Goal: Task Accomplishment & Management: Use online tool/utility

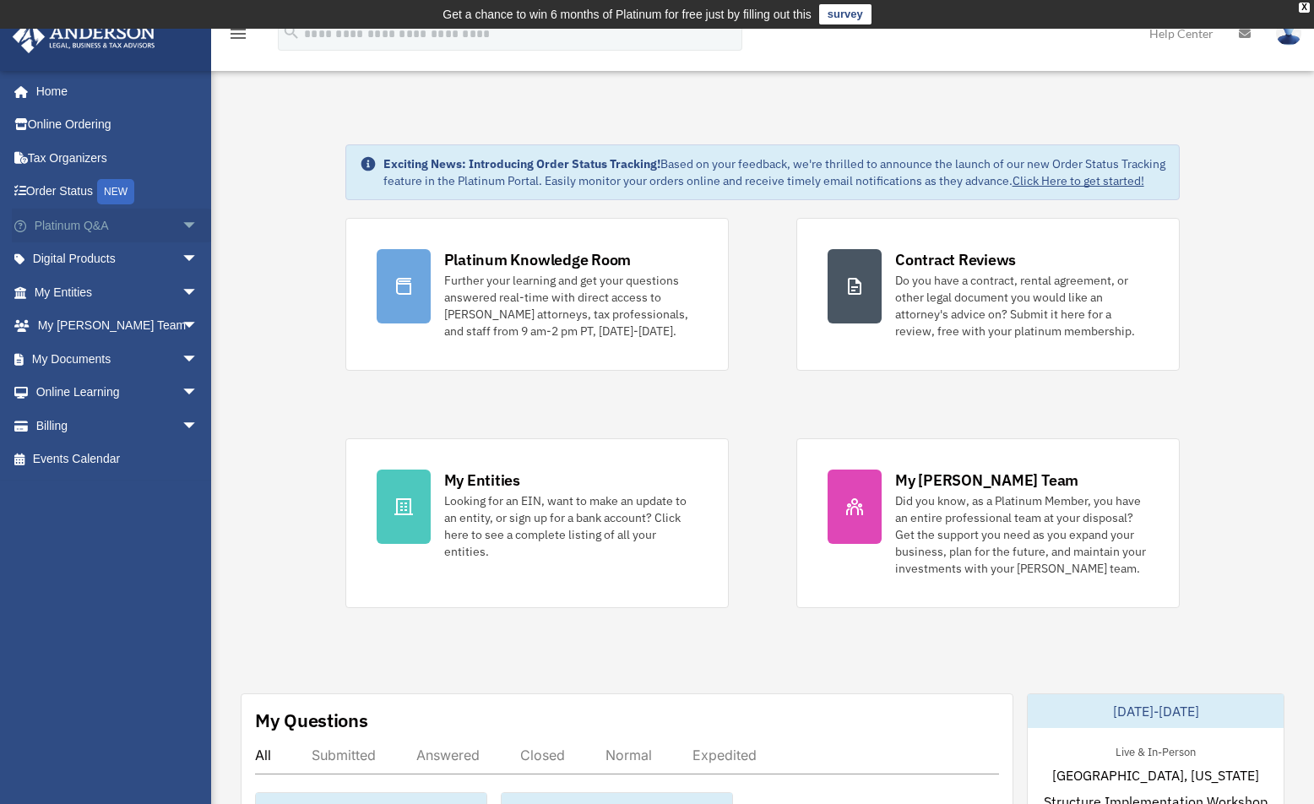
click at [182, 223] on span "arrow_drop_down" at bounding box center [199, 226] width 34 height 35
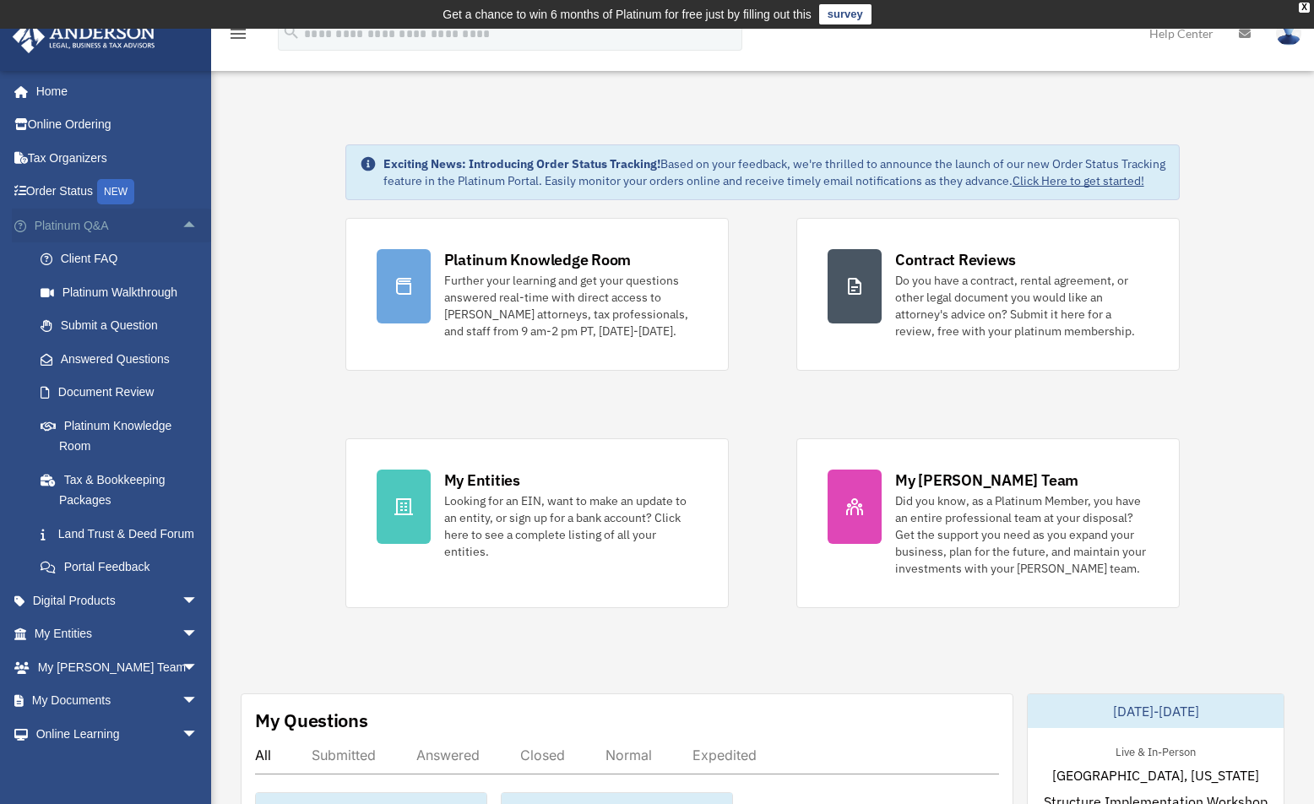
click at [182, 223] on span "arrow_drop_up" at bounding box center [199, 226] width 34 height 35
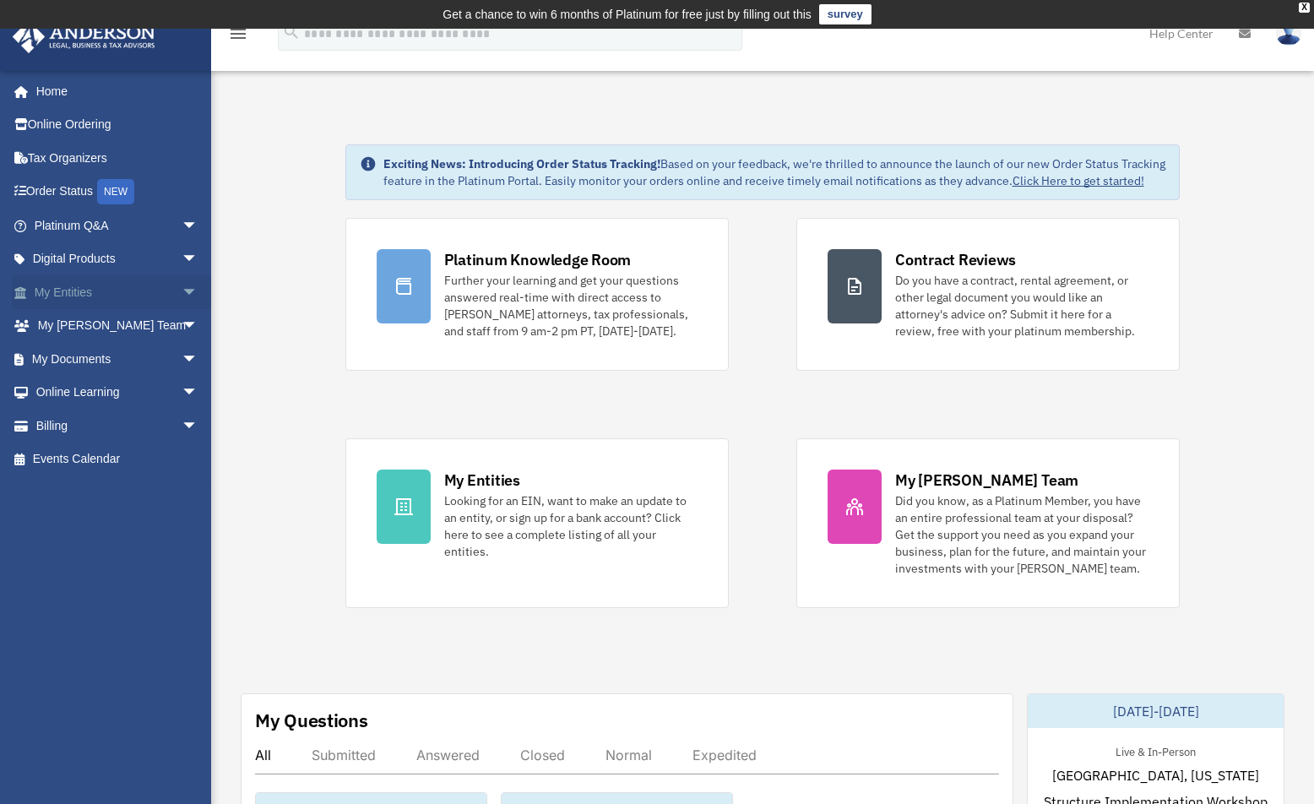
click at [182, 287] on span "arrow_drop_down" at bounding box center [199, 292] width 34 height 35
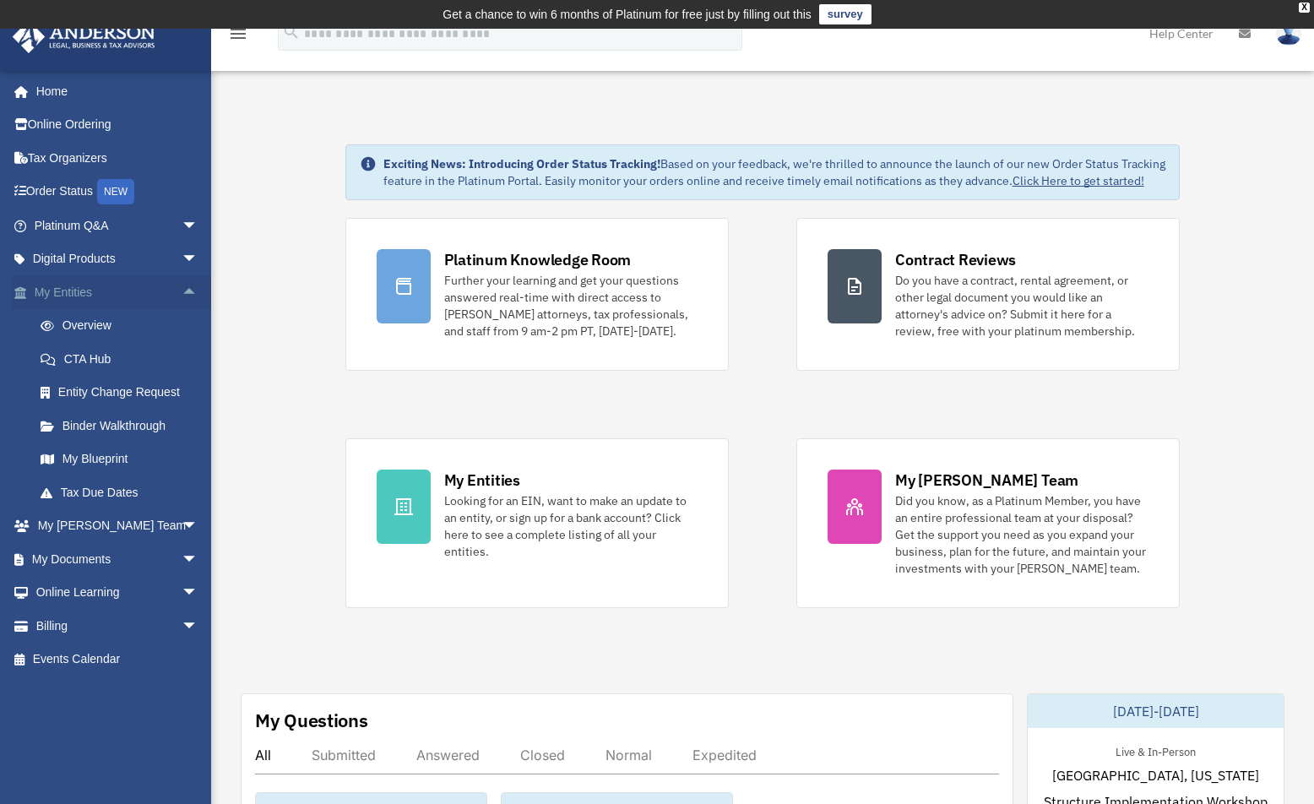
click at [182, 287] on span "arrow_drop_up" at bounding box center [199, 292] width 34 height 35
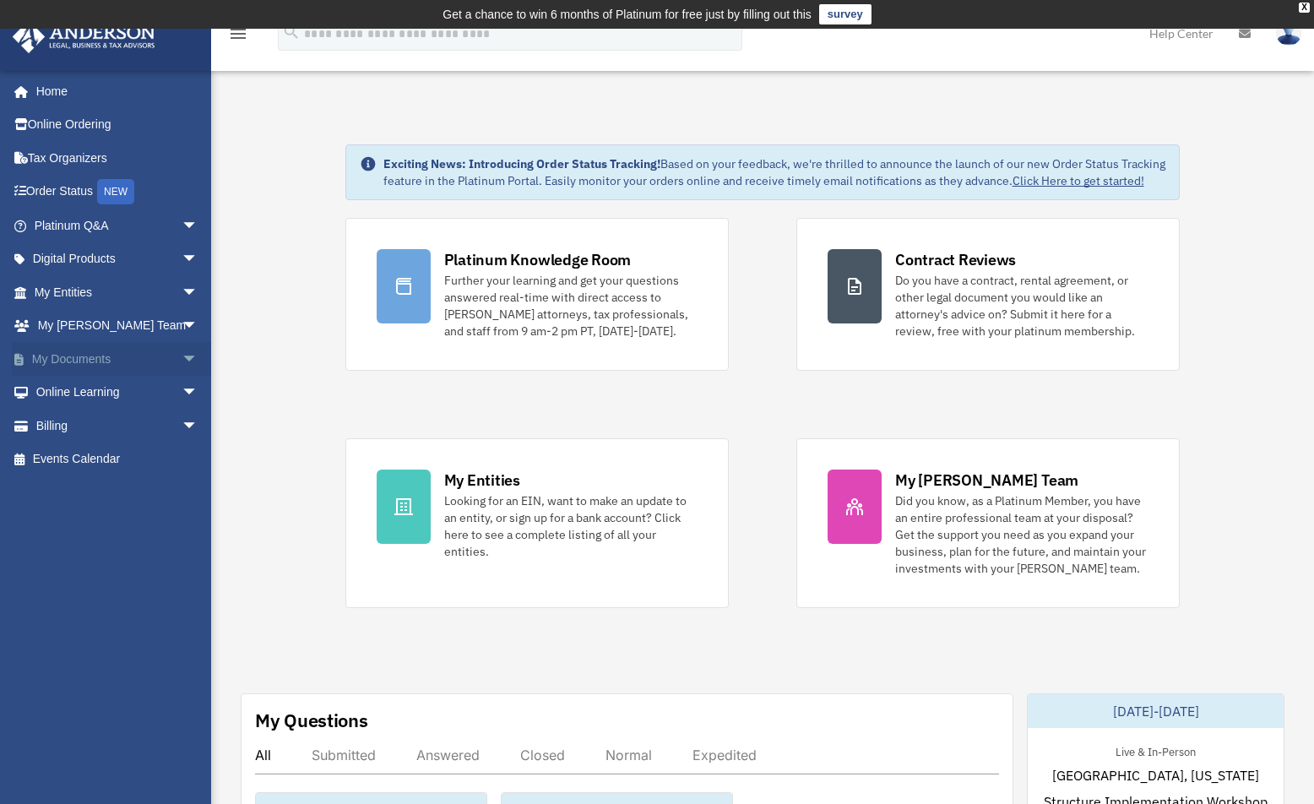
click at [182, 360] on span "arrow_drop_down" at bounding box center [199, 359] width 34 height 35
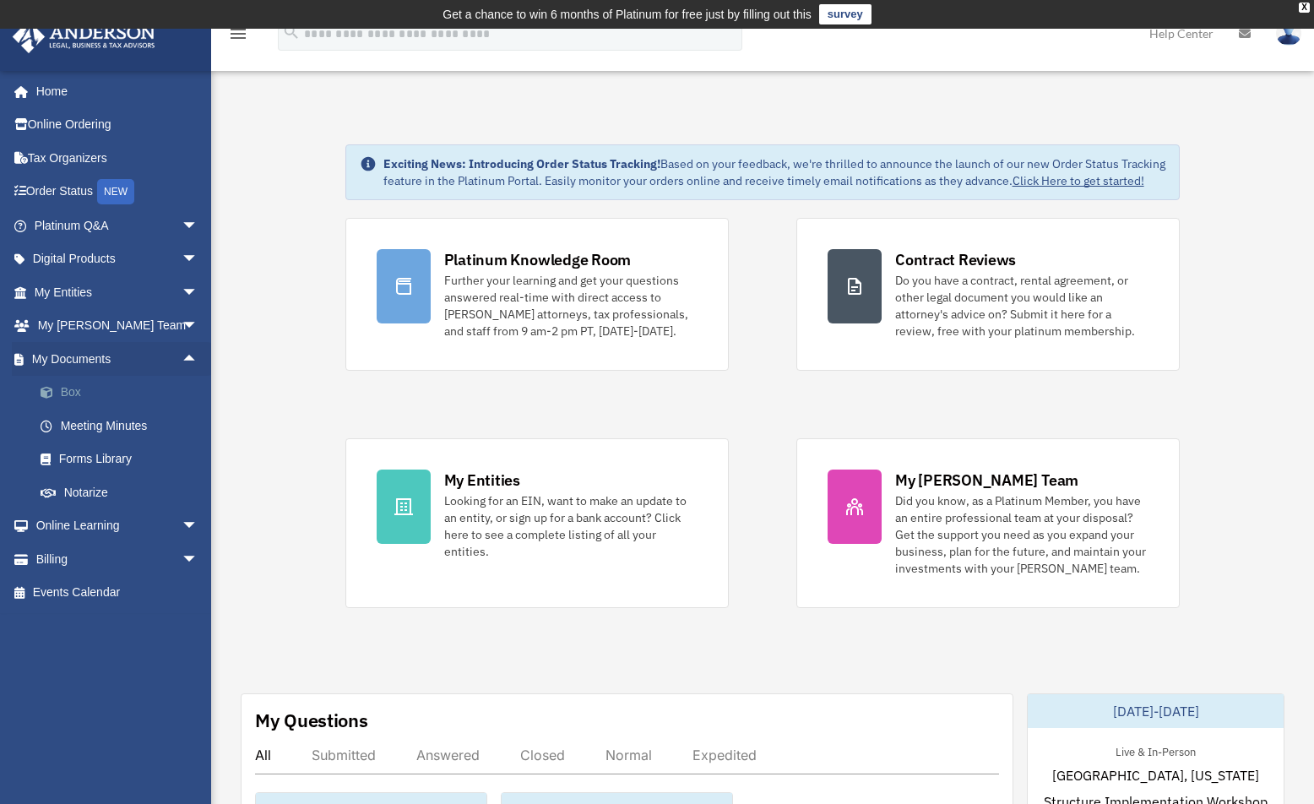
click at [99, 386] on link "Box" at bounding box center [124, 393] width 200 height 34
click at [71, 397] on link "Box" at bounding box center [124, 393] width 200 height 34
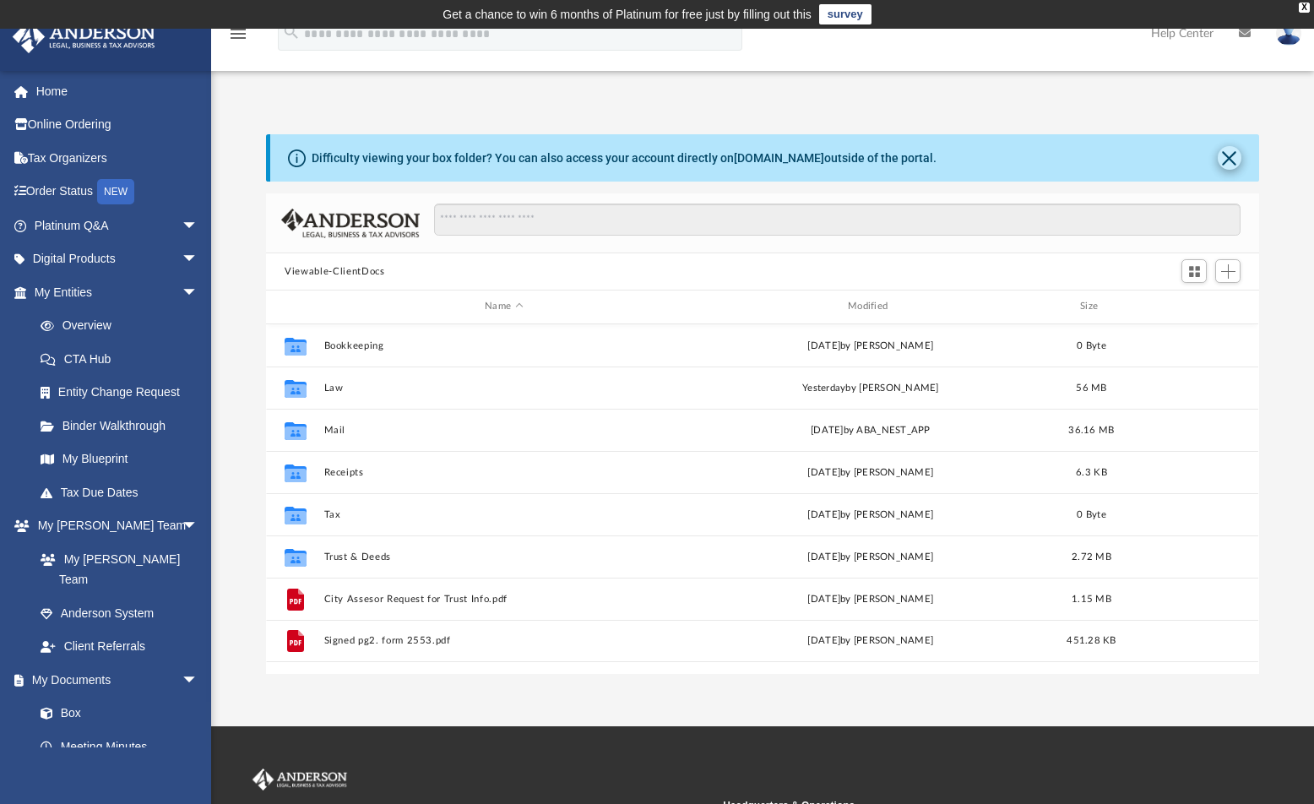
scroll to position [371, 980]
click at [1225, 151] on button "Close" at bounding box center [1230, 158] width 24 height 24
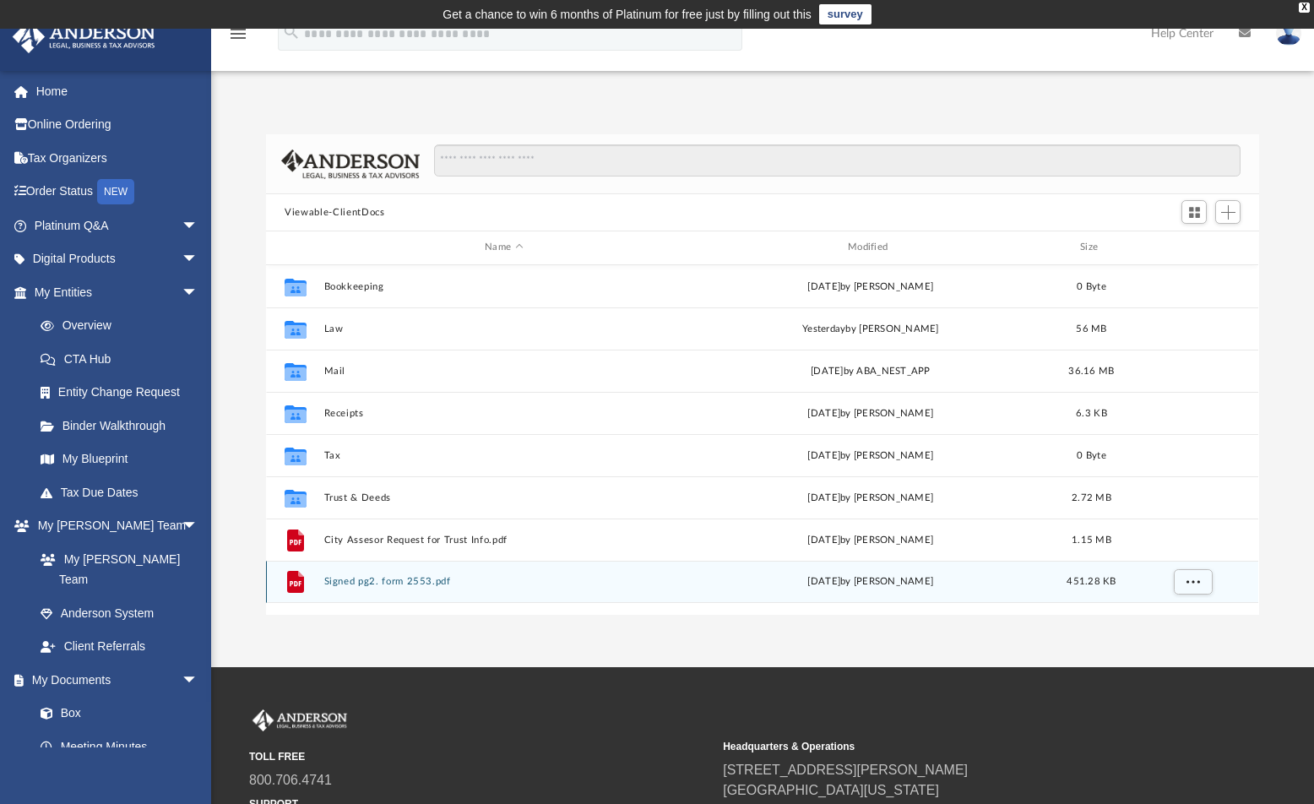
click at [348, 582] on button "Signed pg2. form 2553.pdf" at bounding box center [504, 581] width 360 height 11
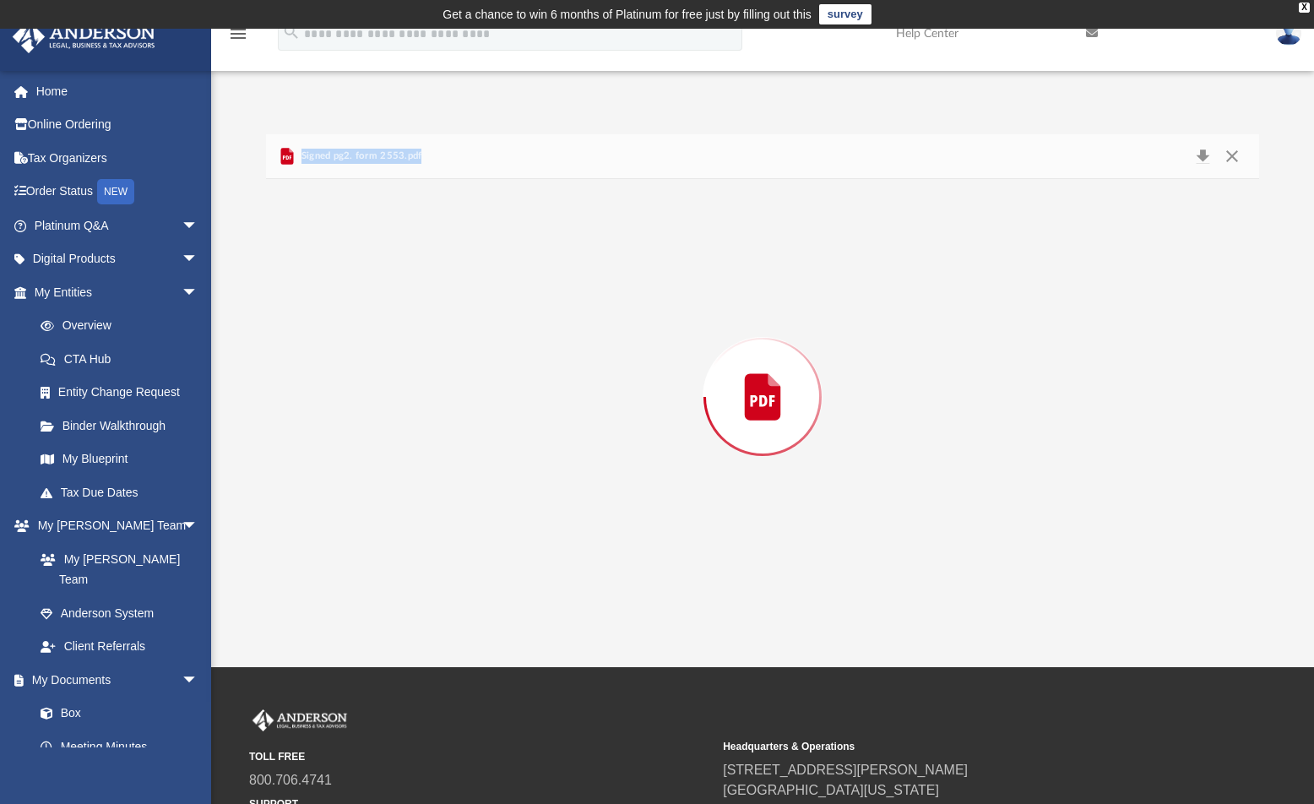
click at [348, 582] on div "Preview" at bounding box center [762, 397] width 992 height 436
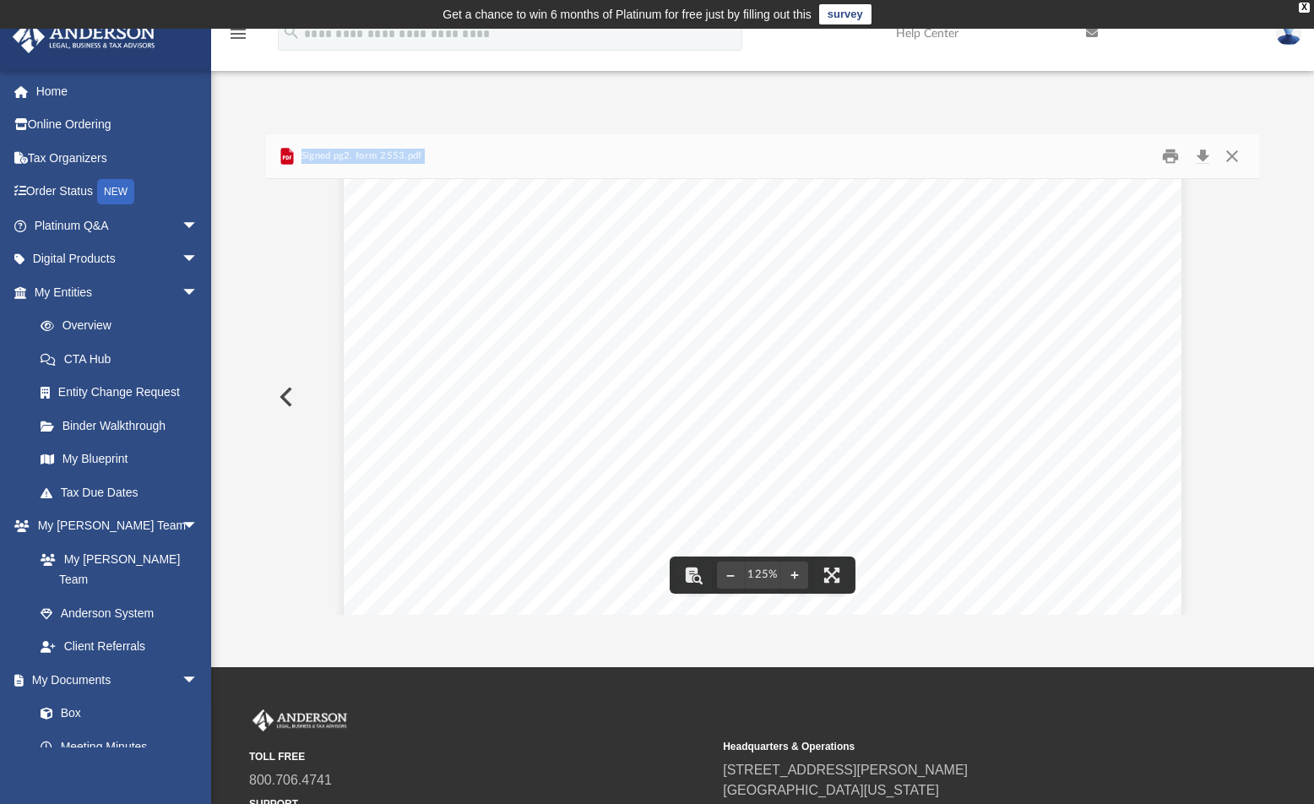
scroll to position [0, 0]
click at [1231, 156] on button "Close" at bounding box center [1232, 157] width 30 height 26
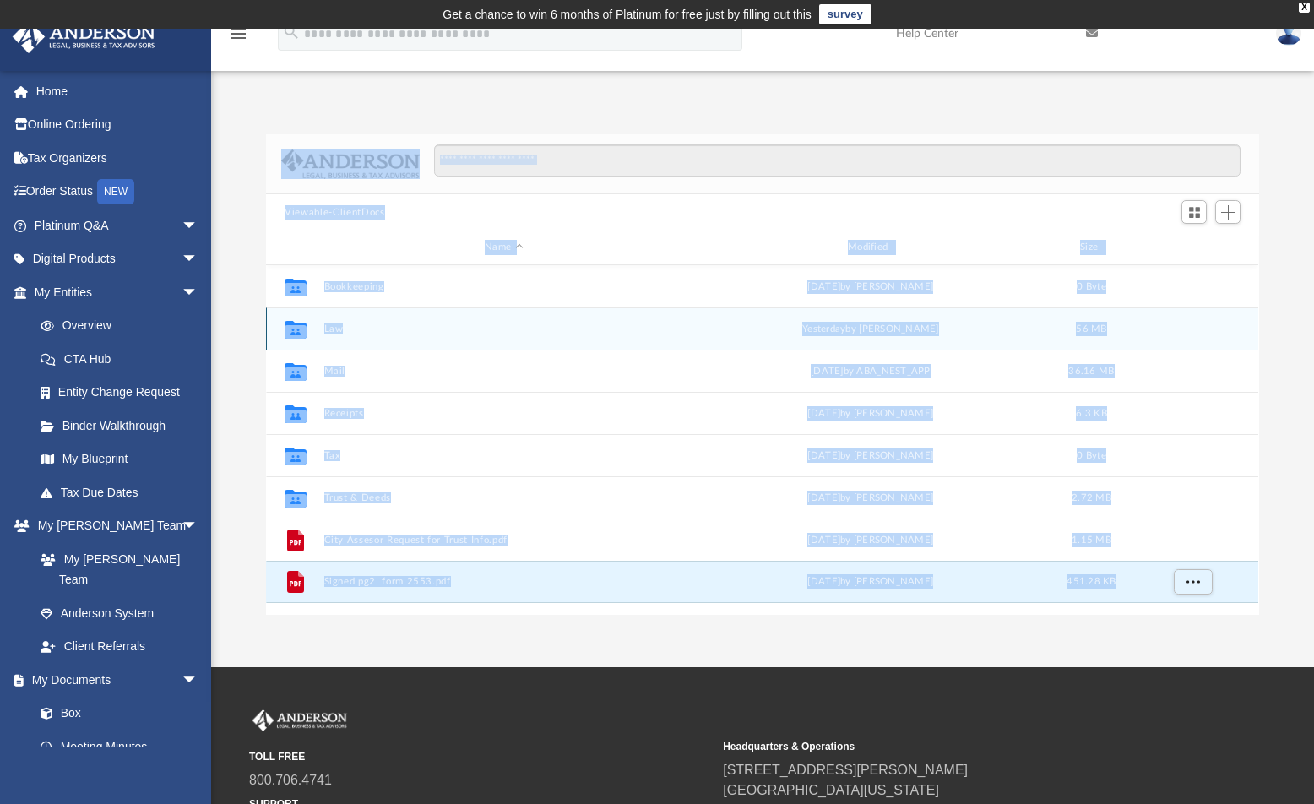
click at [334, 331] on button "Law" at bounding box center [504, 328] width 360 height 11
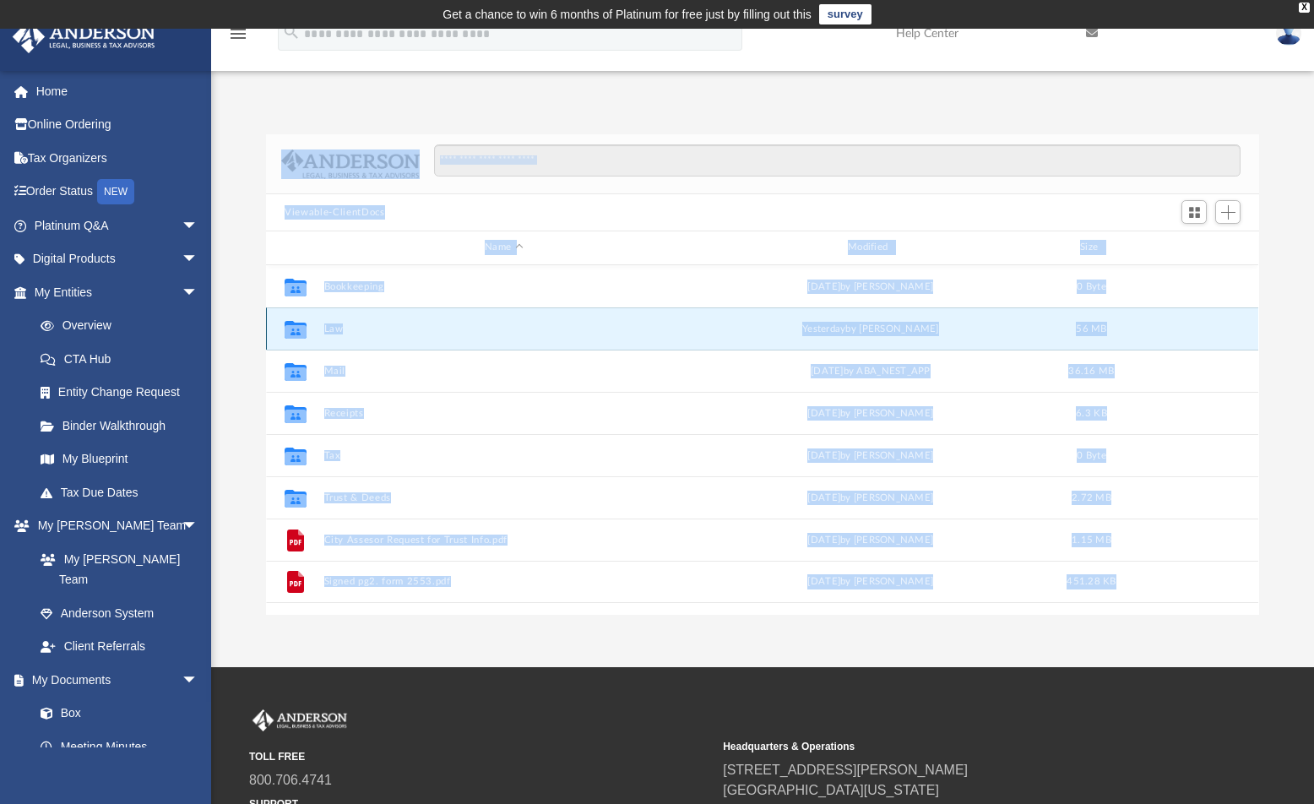
click at [334, 331] on button "Law" at bounding box center [504, 328] width 360 height 11
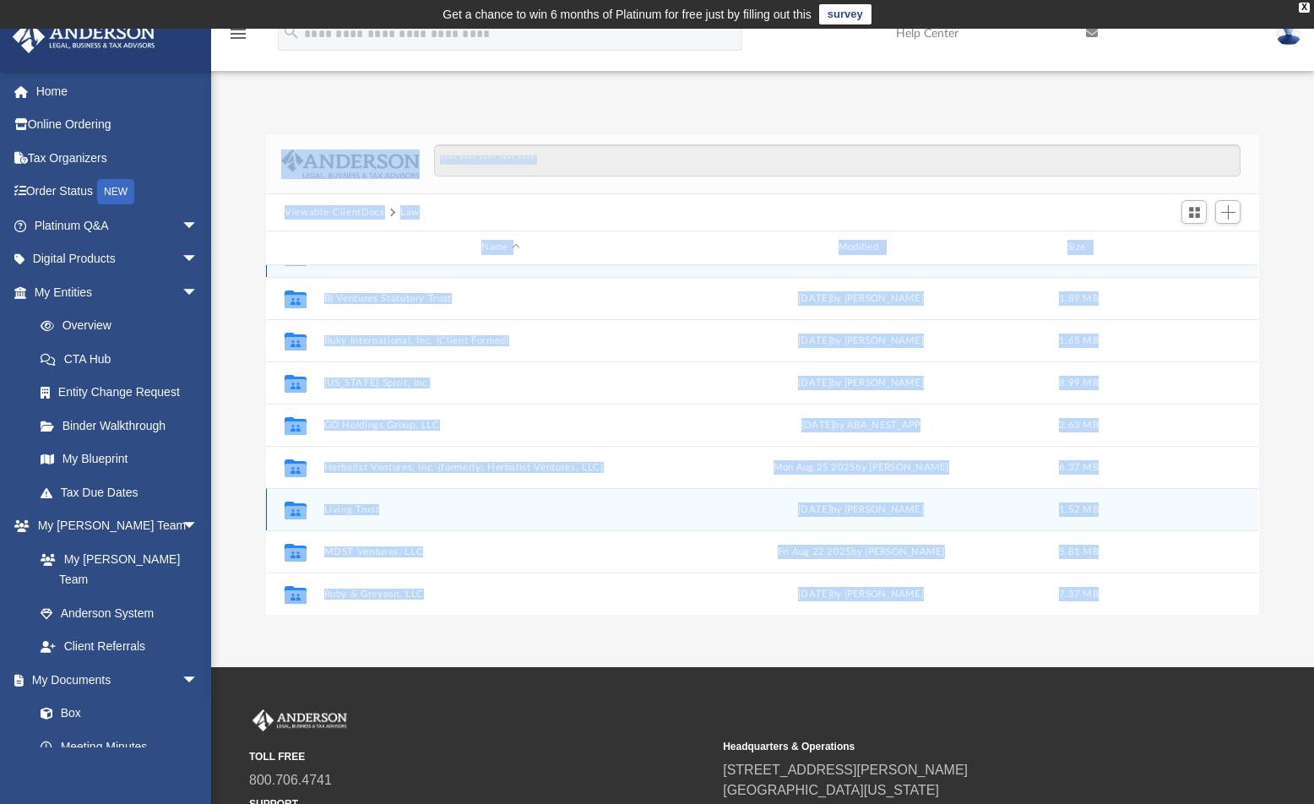
scroll to position [92, 0]
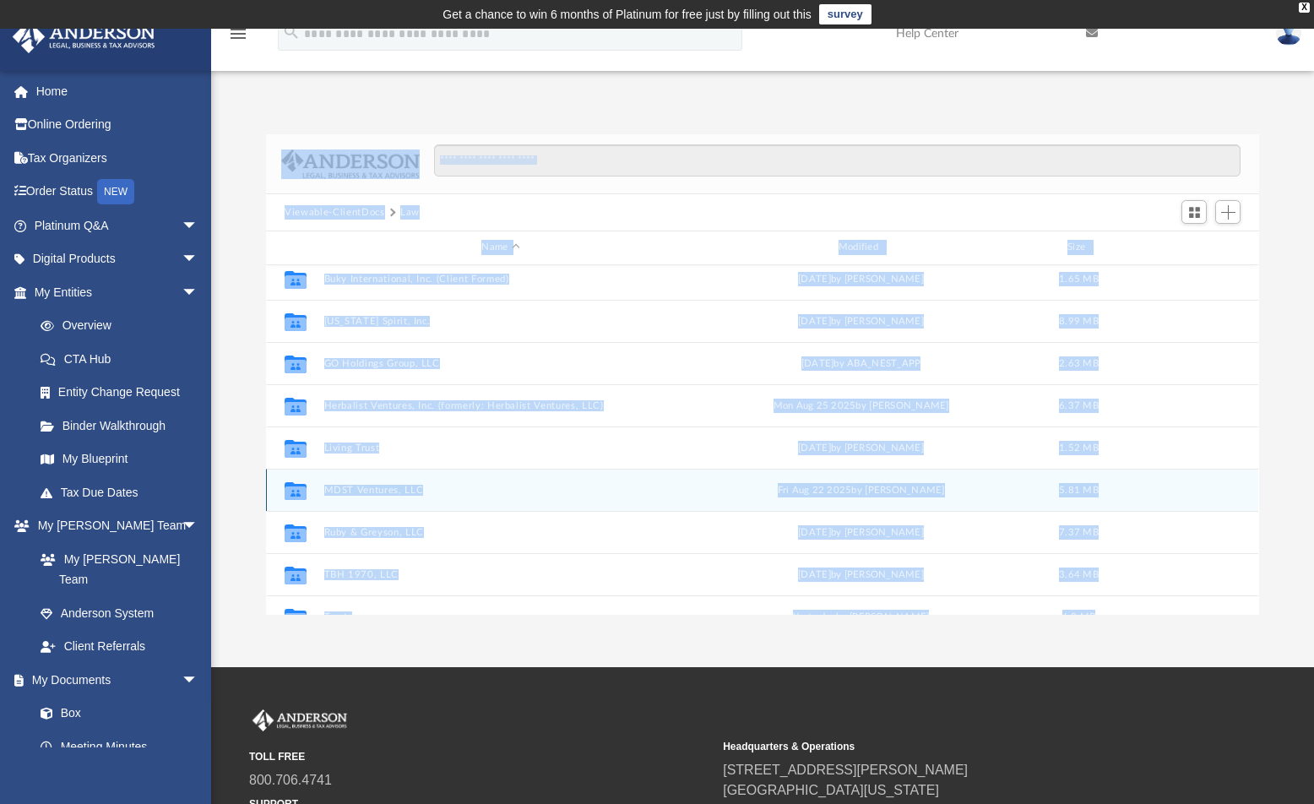
click at [356, 490] on button "MDST Ventures, LLC" at bounding box center [500, 490] width 353 height 11
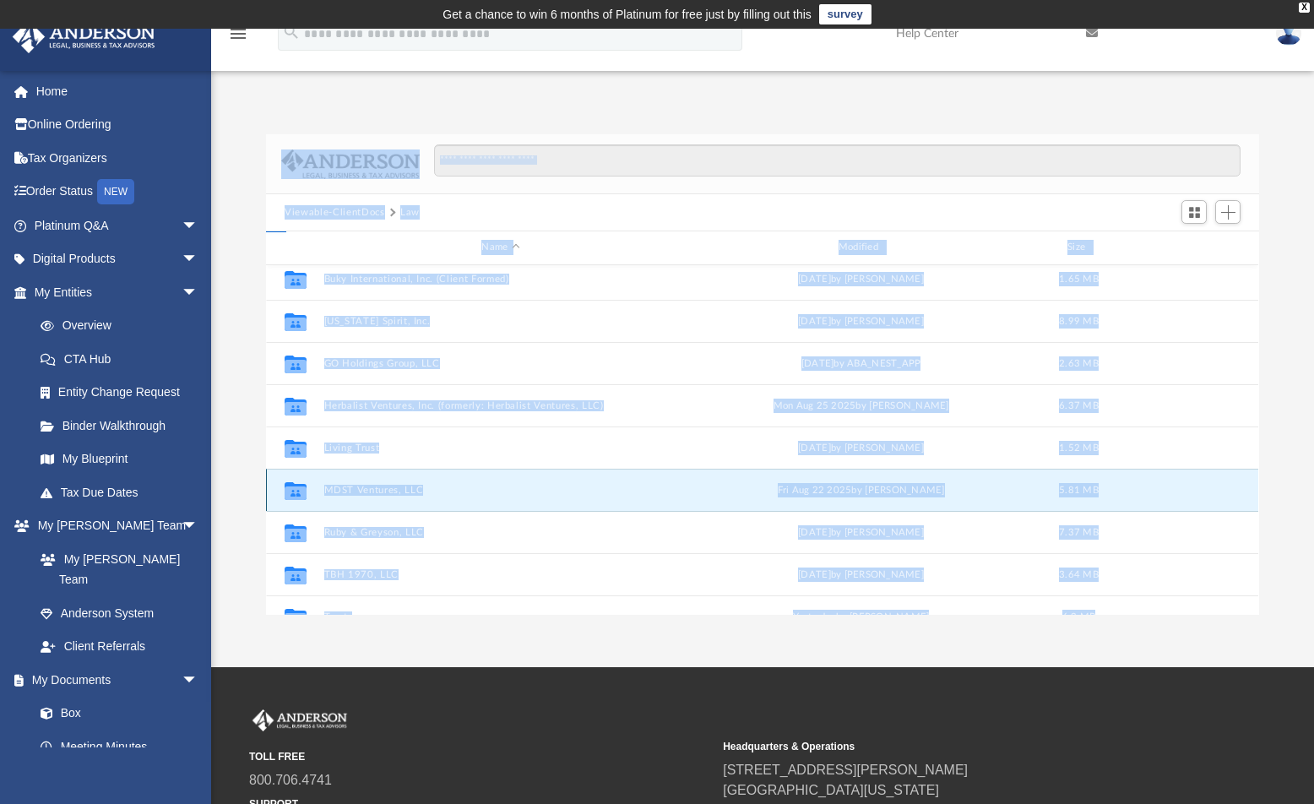
click at [356, 490] on button "MDST Ventures, LLC" at bounding box center [500, 490] width 353 height 11
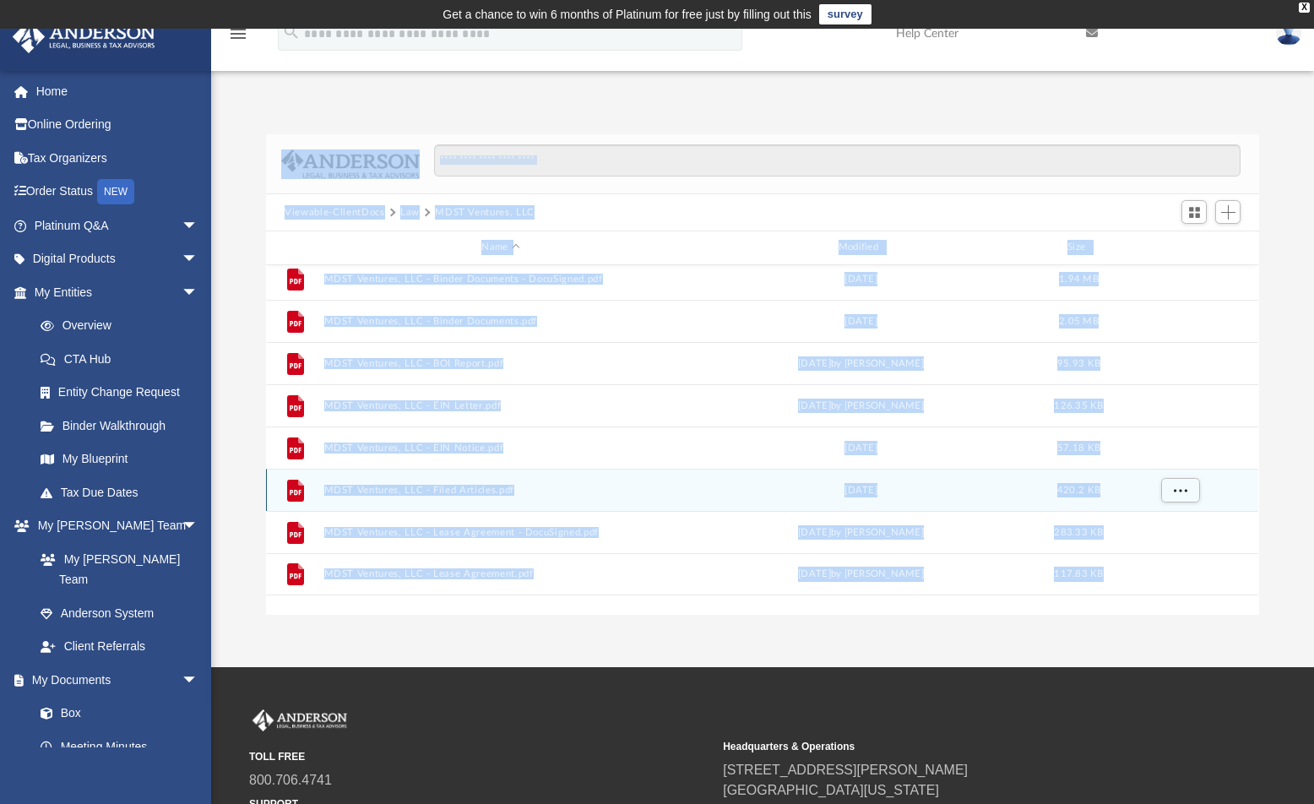
scroll to position [0, 0]
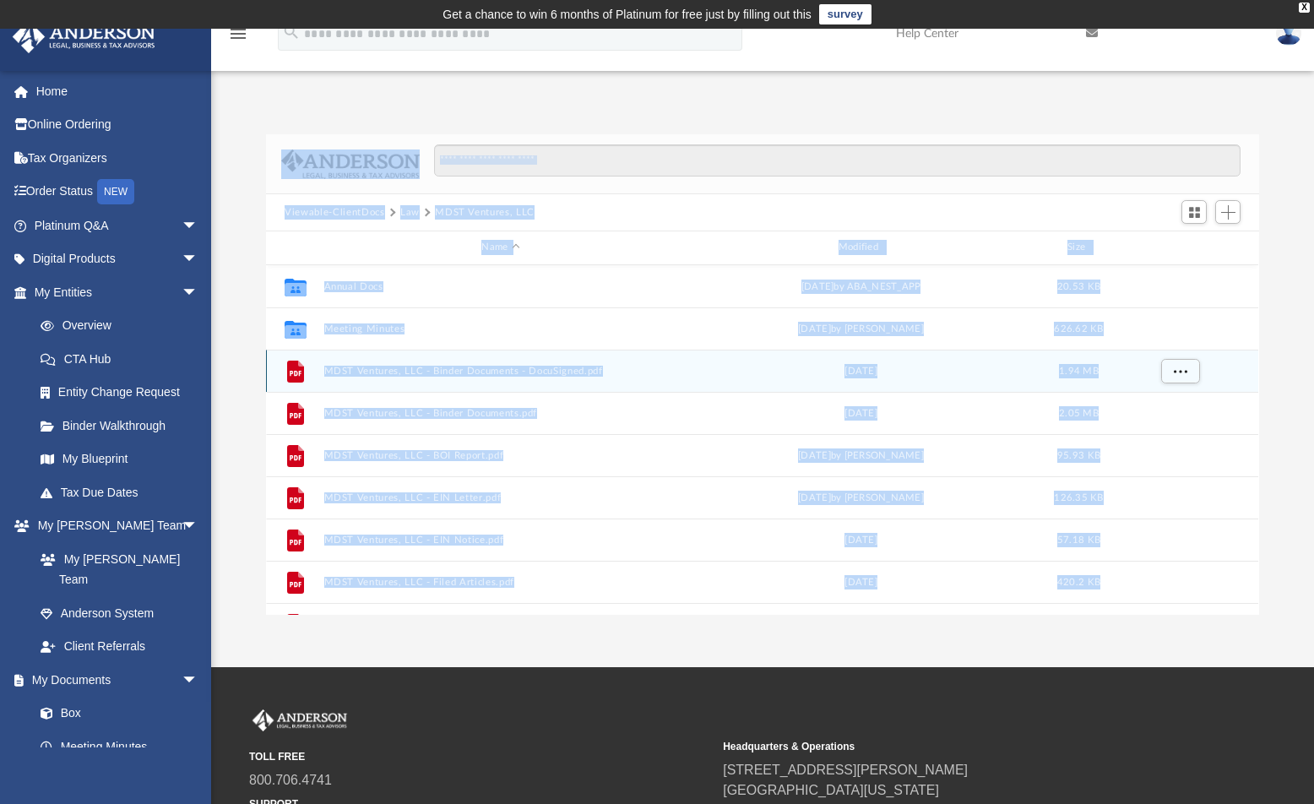
click at [422, 368] on button "MDST Ventures, LLC - Binder Documents - DocuSigned.pdf" at bounding box center [500, 371] width 353 height 11
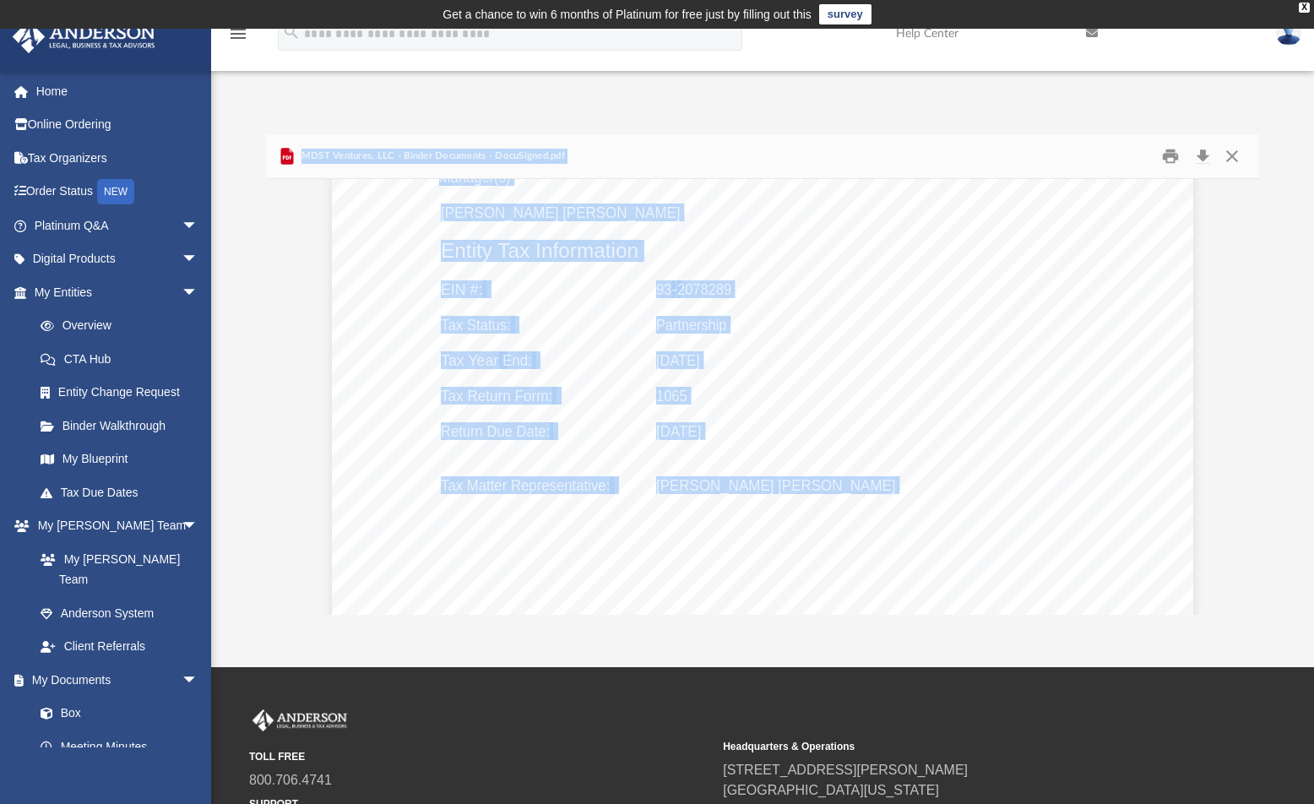
scroll to position [1635, 0]
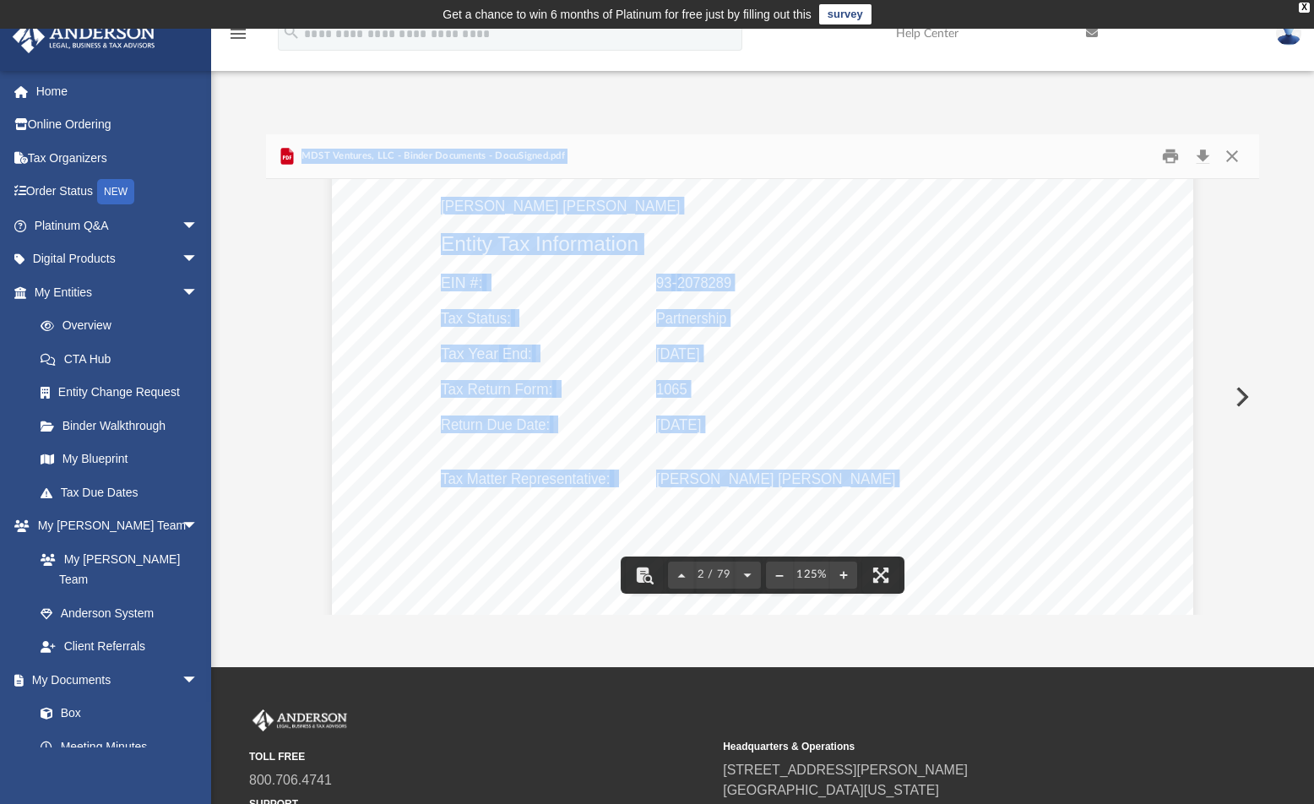
click at [476, 454] on div "MDST Ventures, LLC Entity Formation Information State of Formation: Wyoming Dat…" at bounding box center [762, 254] width 861 height 1115
click at [535, 410] on div "MDST Ventures, LLC Entity Formation Information State of Formation: Wyoming Dat…" at bounding box center [762, 254] width 861 height 1115
click at [564, 424] on div "MDST Ventures, LLC Entity Formation Information State of Formation: Wyoming Dat…" at bounding box center [762, 254] width 861 height 1115
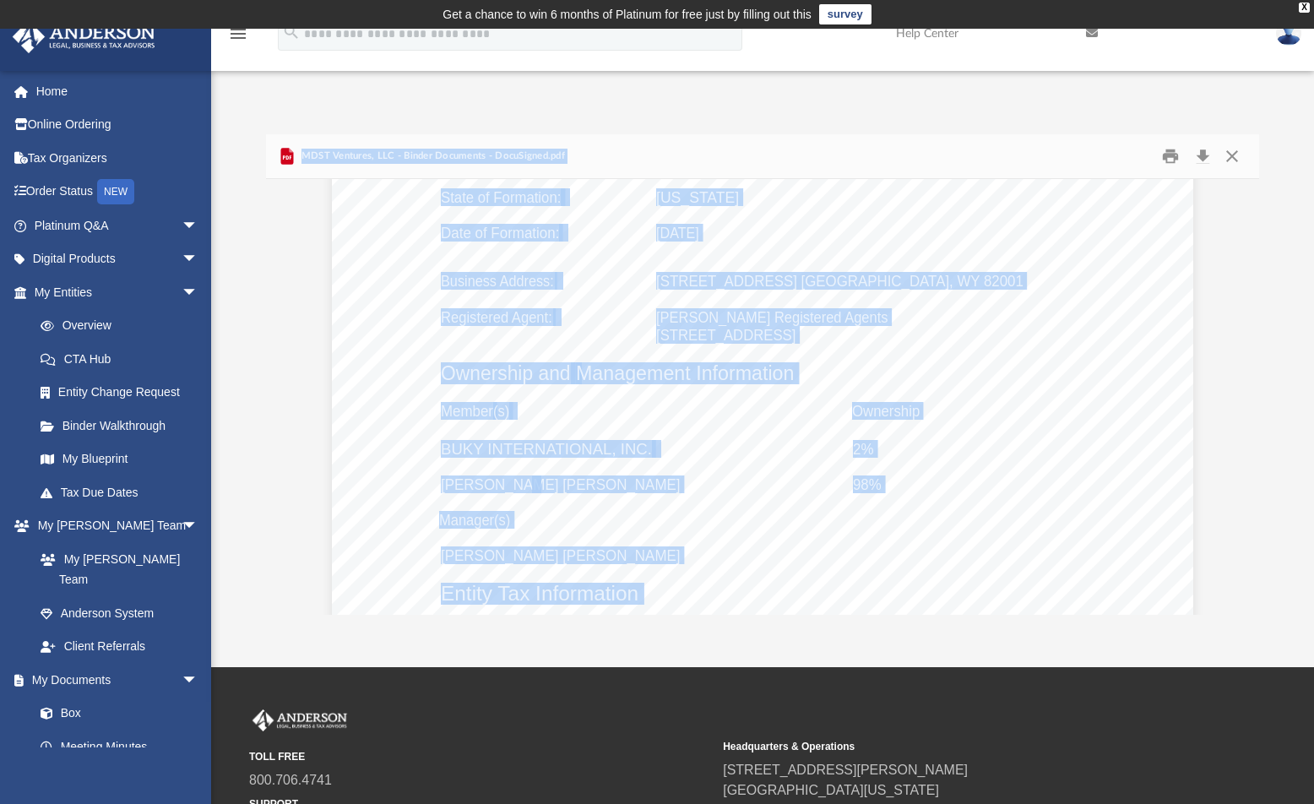
scroll to position [0, 0]
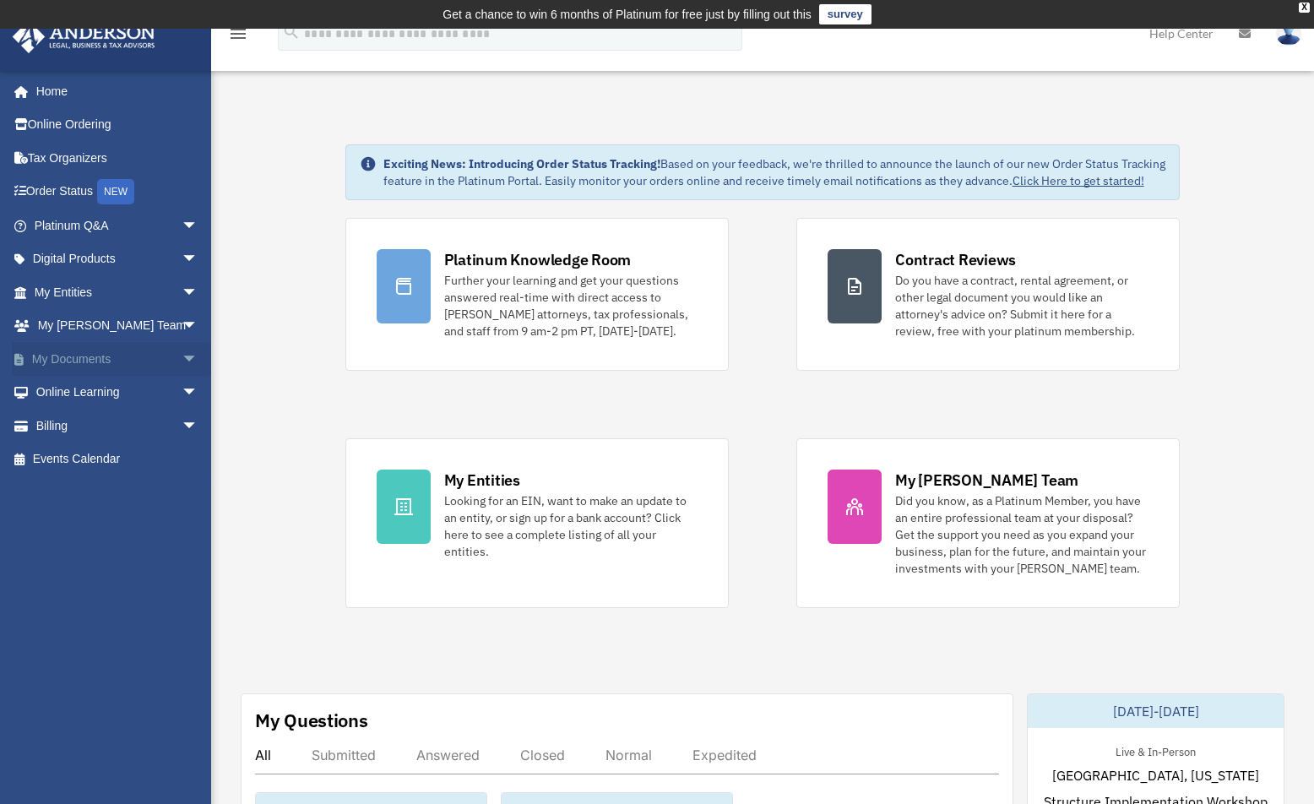
click at [182, 356] on span "arrow_drop_down" at bounding box center [199, 359] width 34 height 35
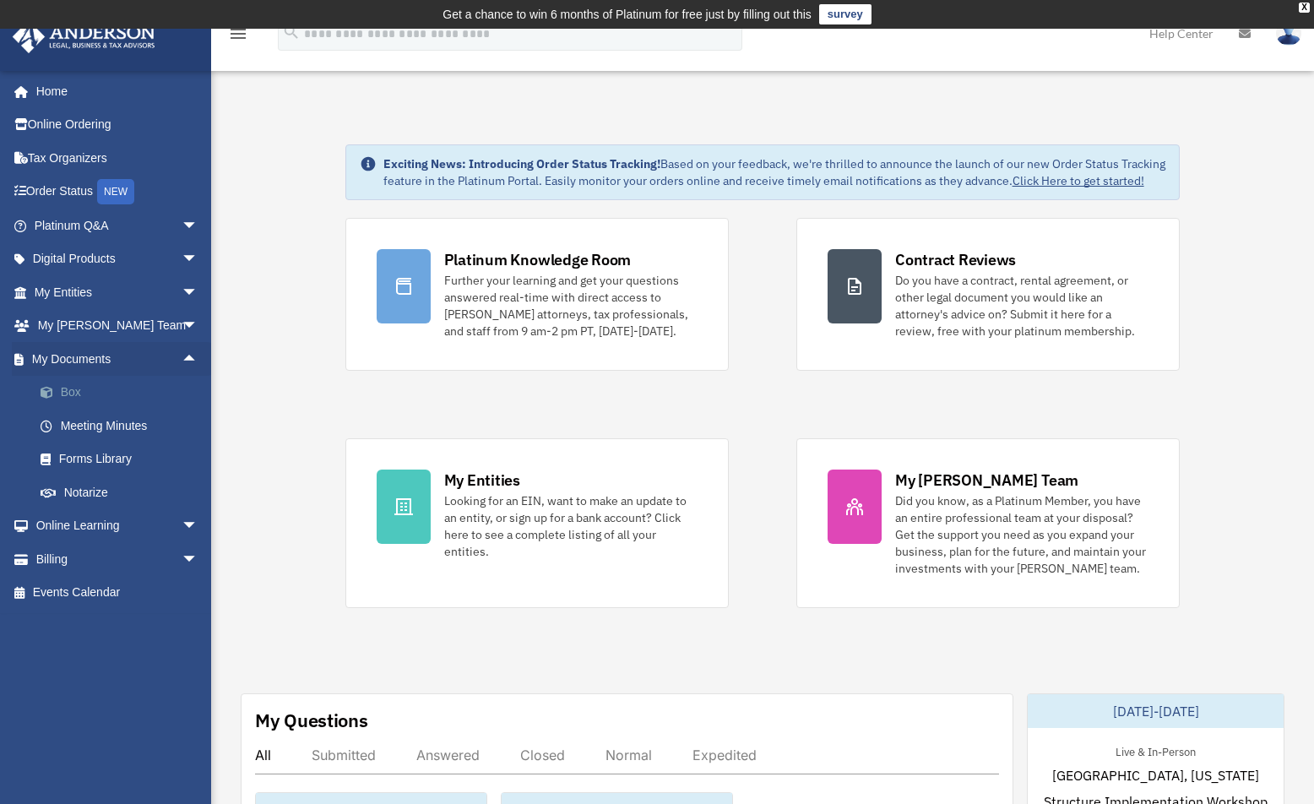
click at [94, 394] on link "Box" at bounding box center [124, 393] width 200 height 34
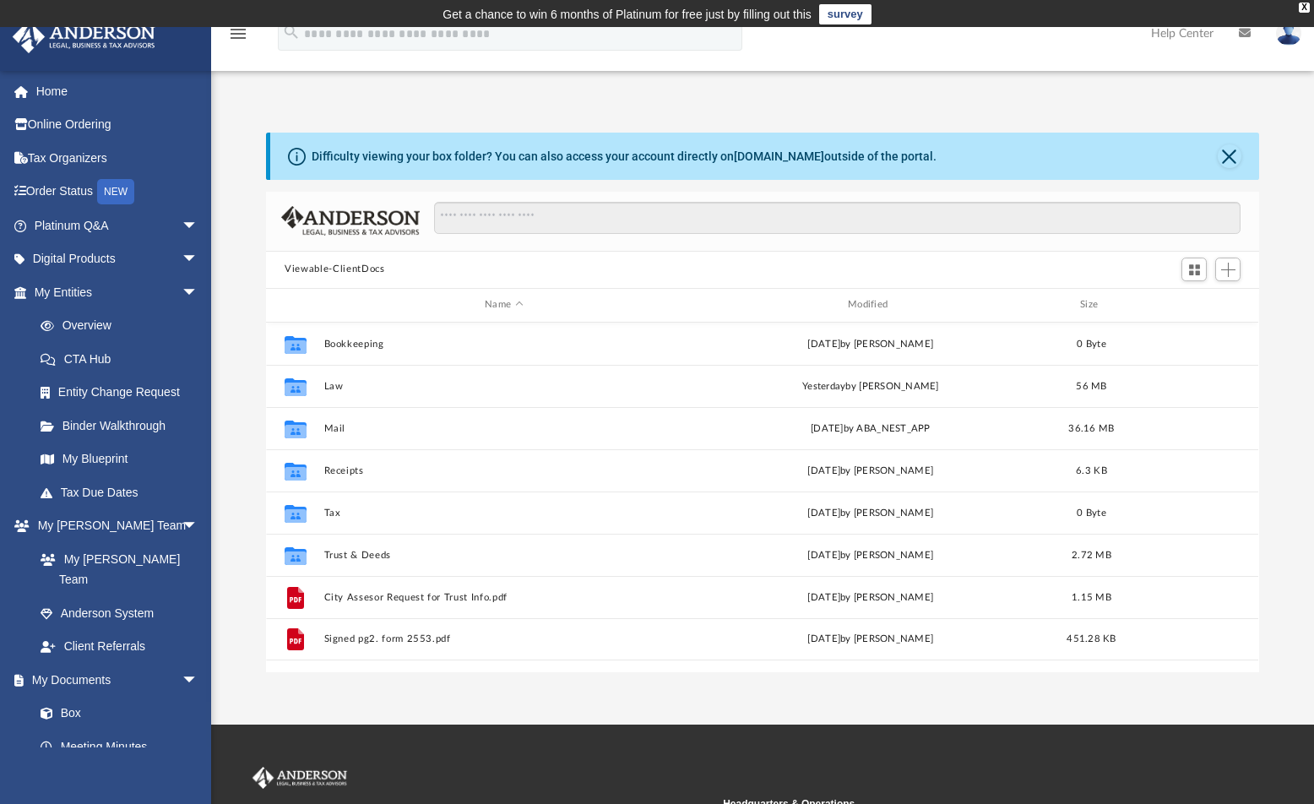
scroll to position [371, 980]
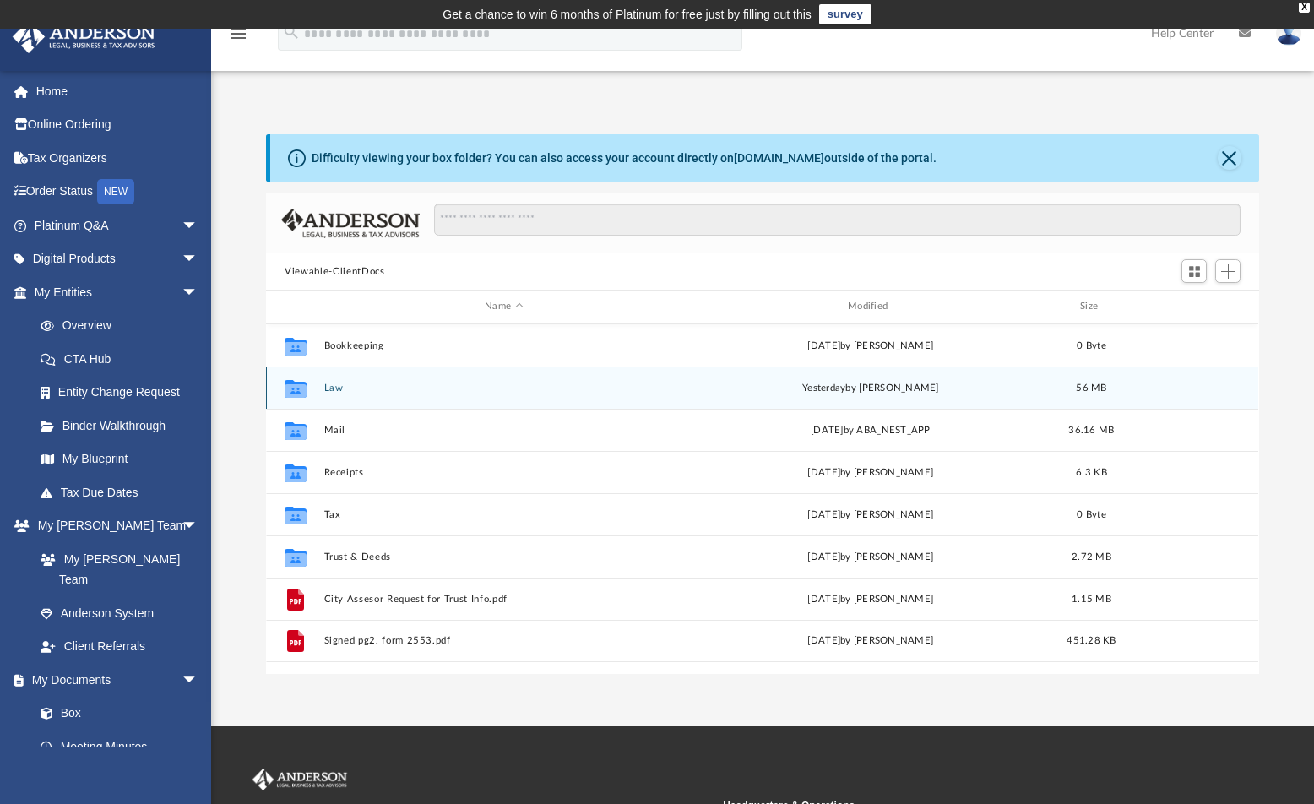
click at [336, 388] on button "Law" at bounding box center [504, 388] width 360 height 11
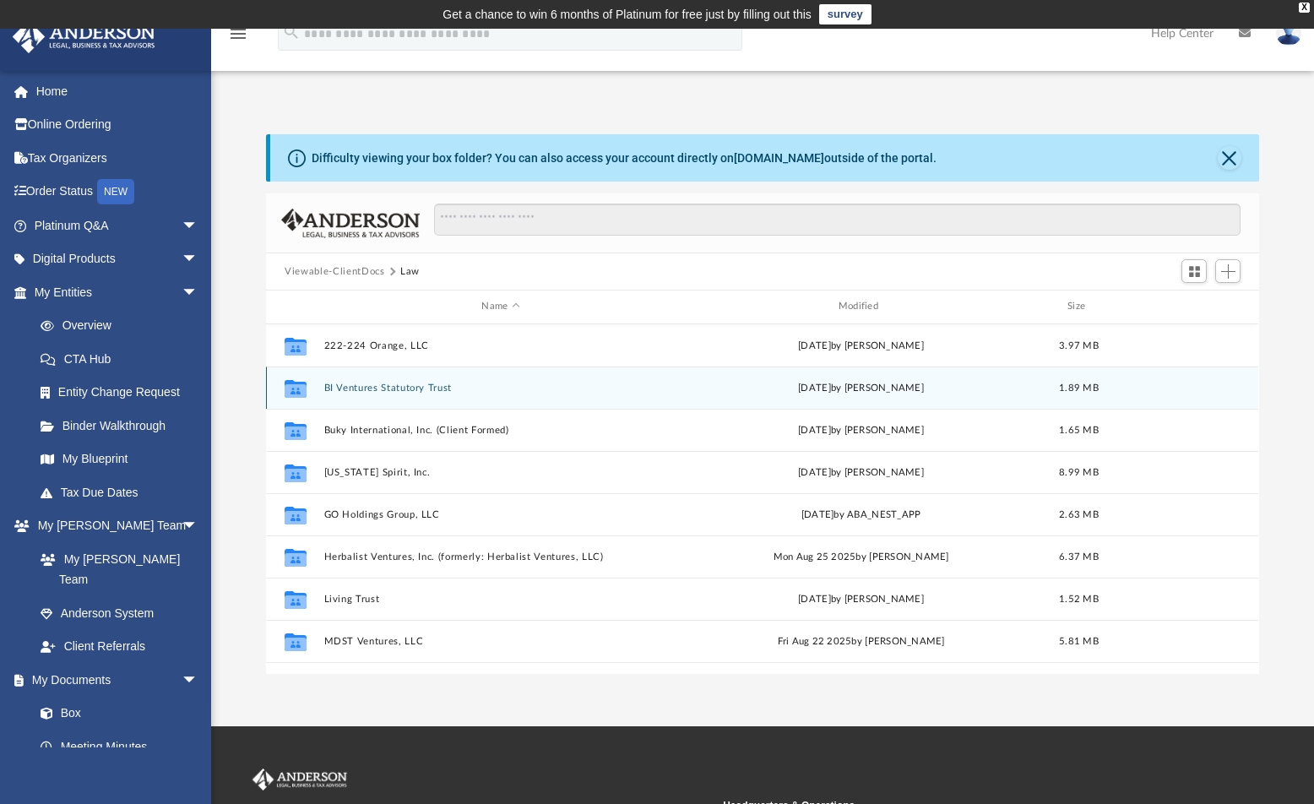
click at [336, 388] on button "BI Ventures Statutory Trust" at bounding box center [500, 388] width 353 height 11
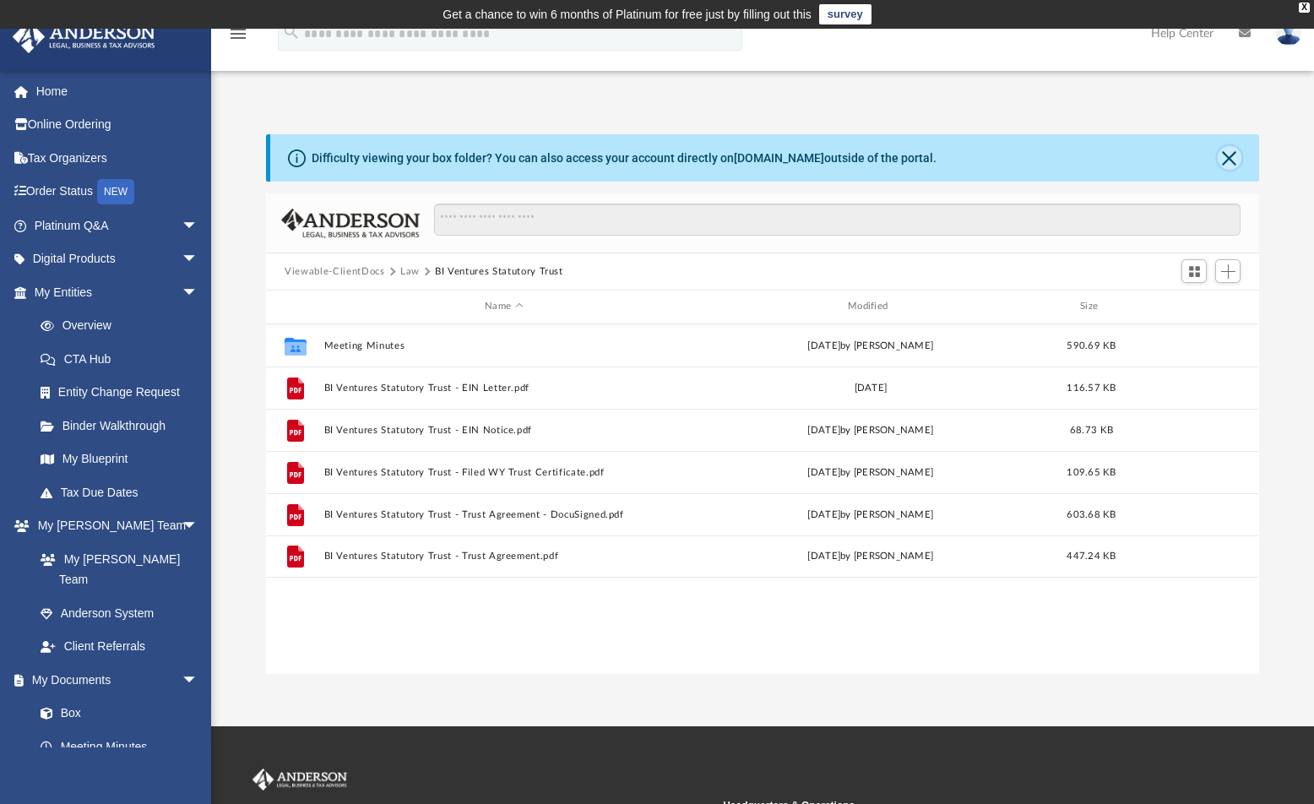
click at [1224, 165] on button "Close" at bounding box center [1230, 158] width 24 height 24
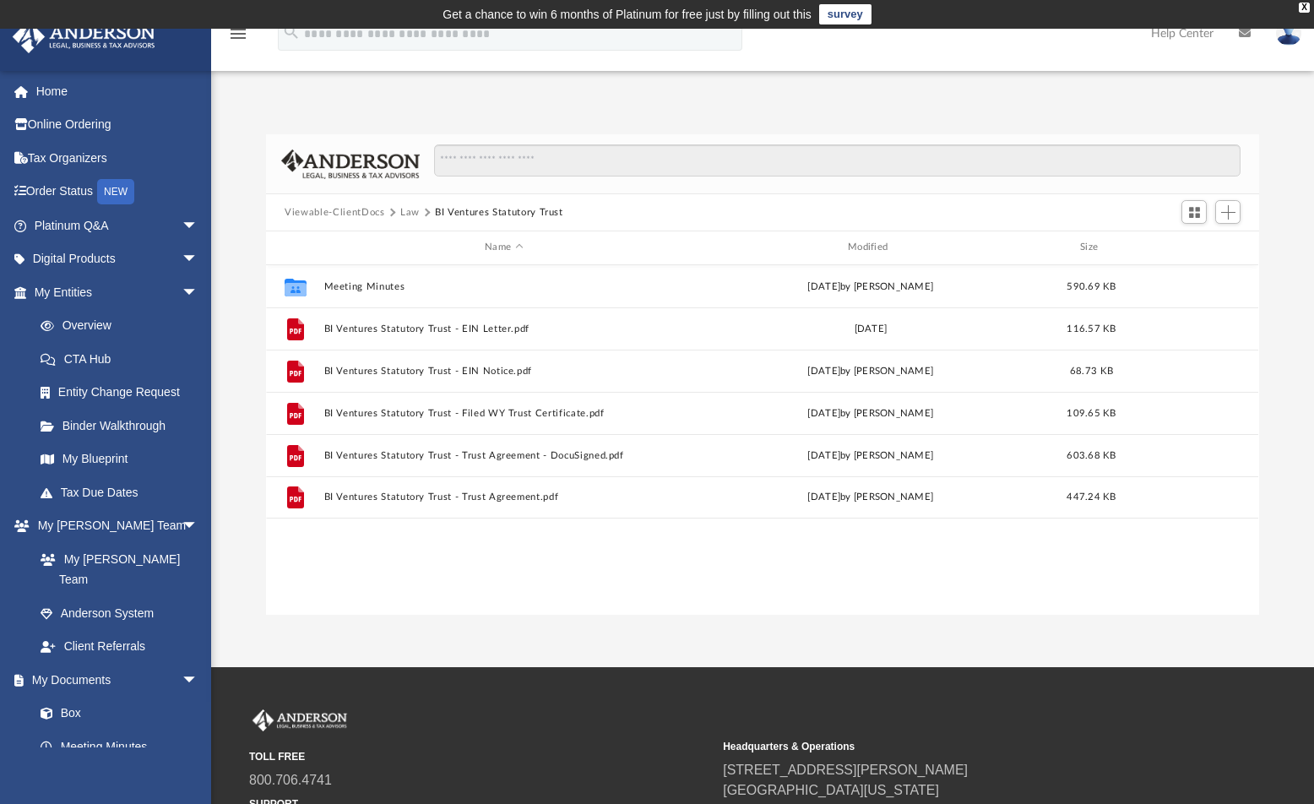
click at [402, 212] on button "Law" at bounding box center [409, 212] width 19 height 15
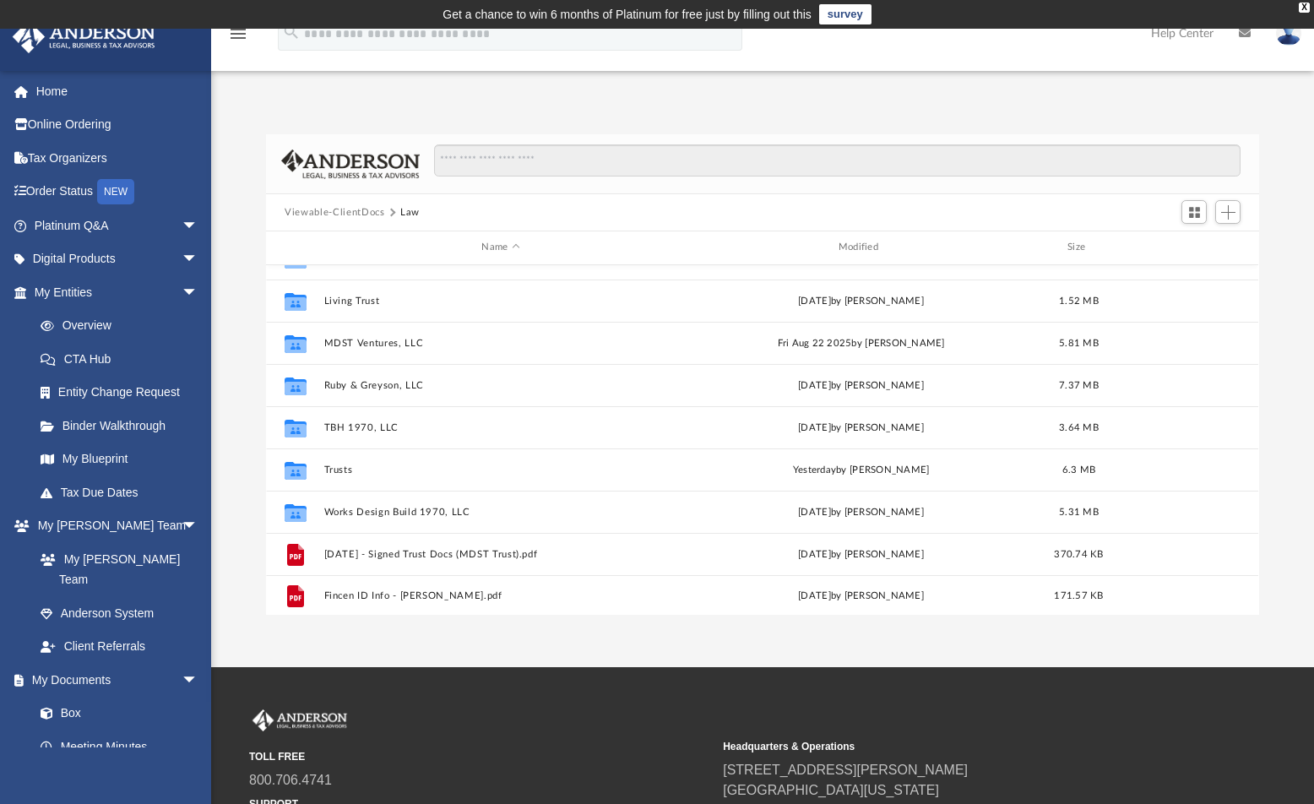
scroll to position [241, 0]
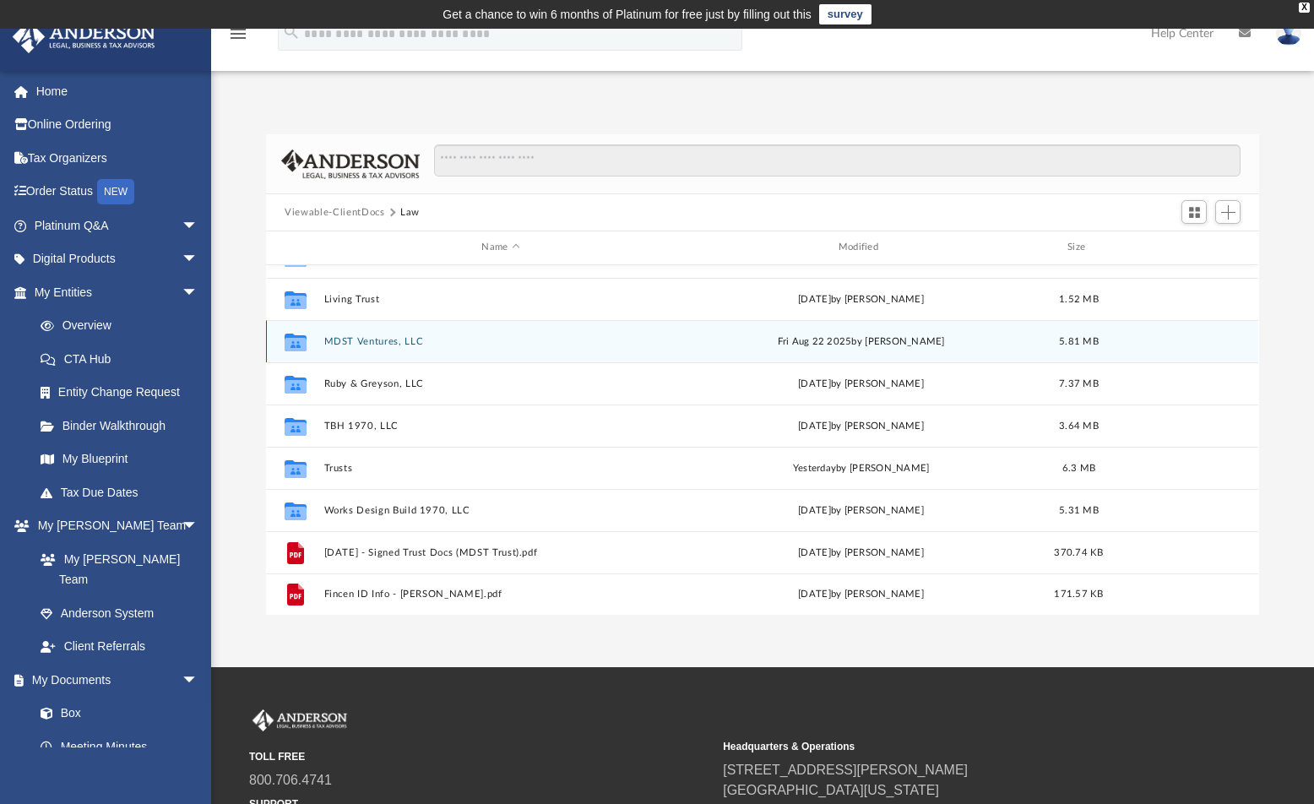
click at [347, 345] on button "MDST Ventures, LLC" at bounding box center [500, 341] width 353 height 11
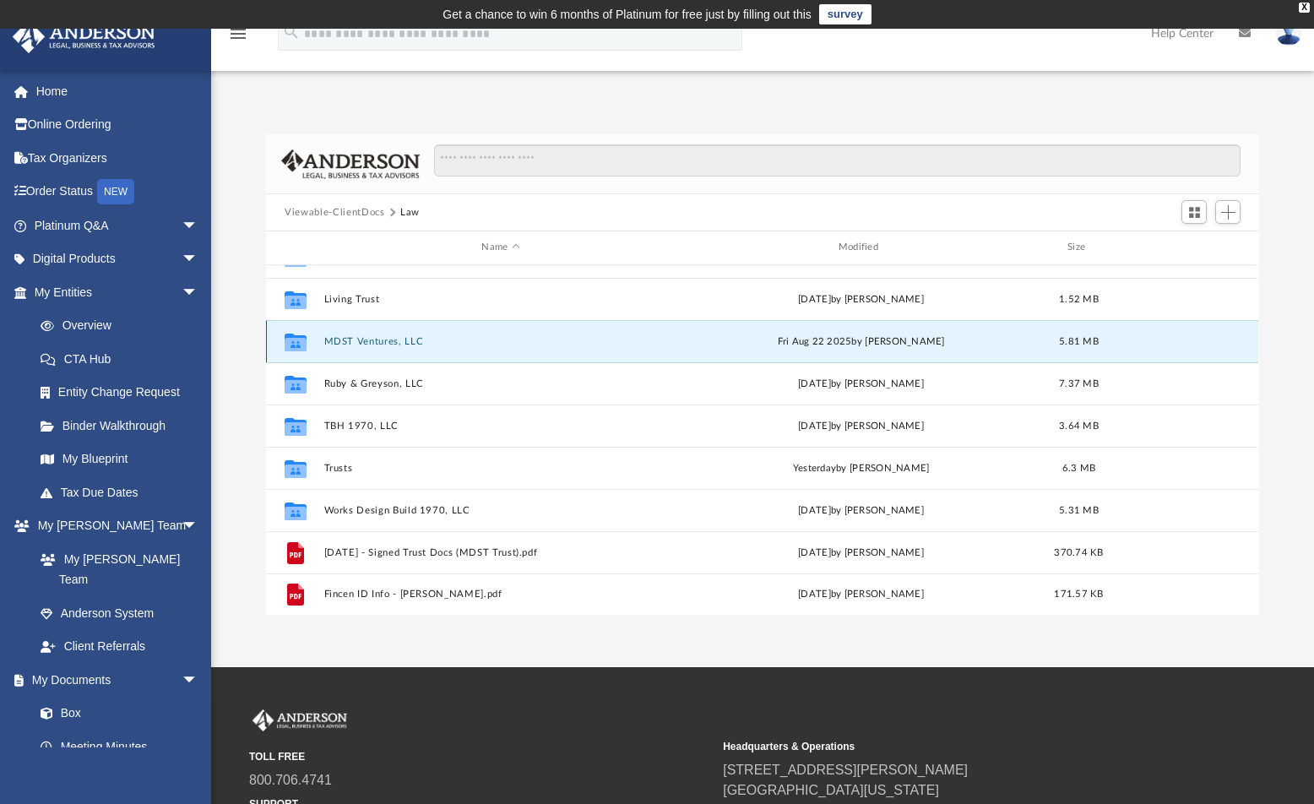
click at [347, 345] on button "MDST Ventures, LLC" at bounding box center [500, 341] width 353 height 11
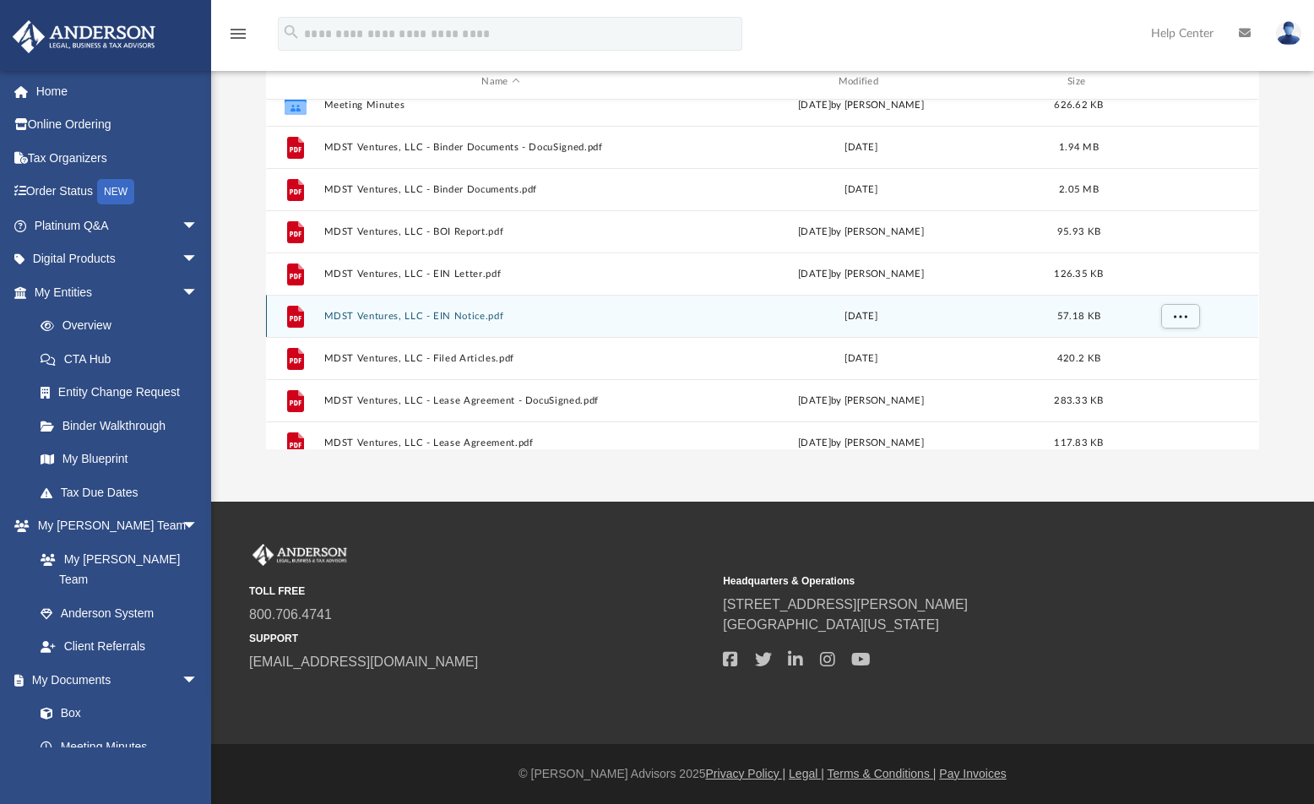
scroll to position [26, 0]
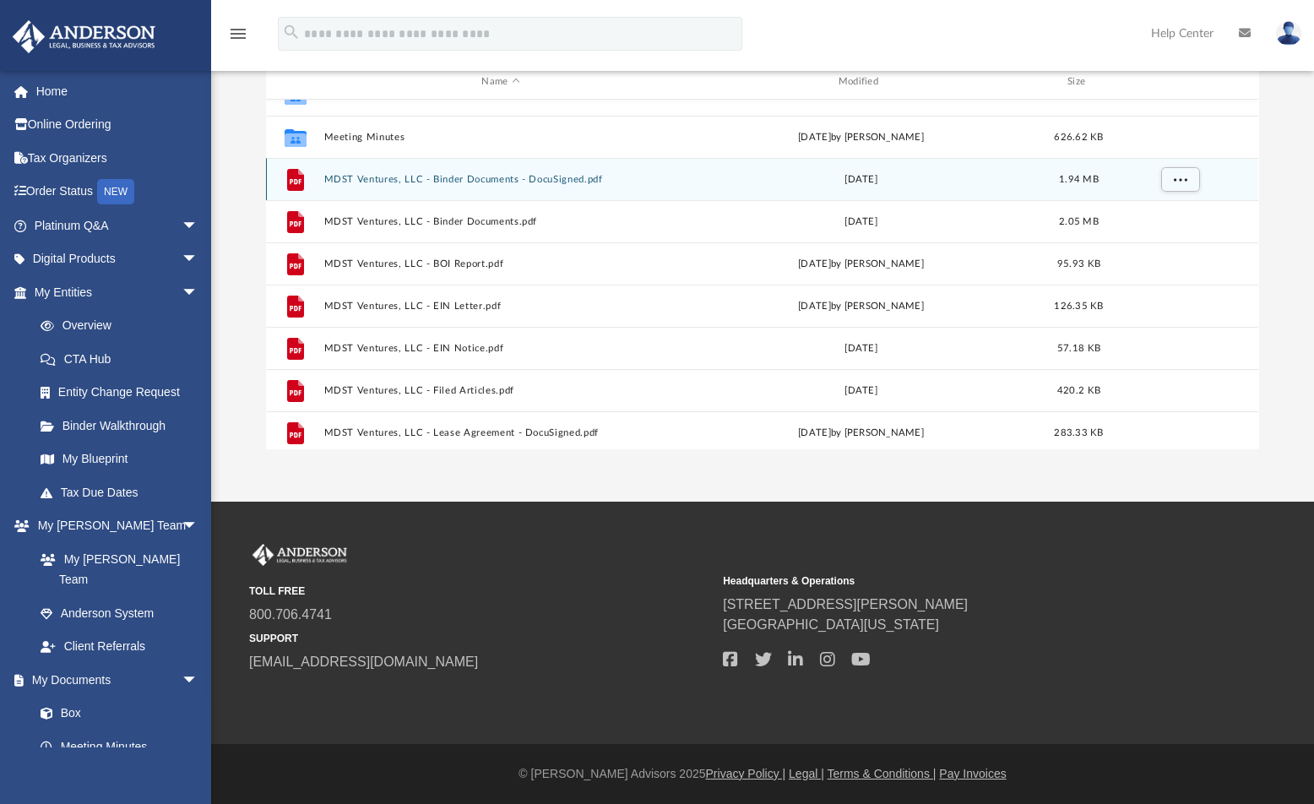
click at [373, 182] on button "MDST Ventures, LLC - Binder Documents - DocuSigned.pdf" at bounding box center [500, 179] width 353 height 11
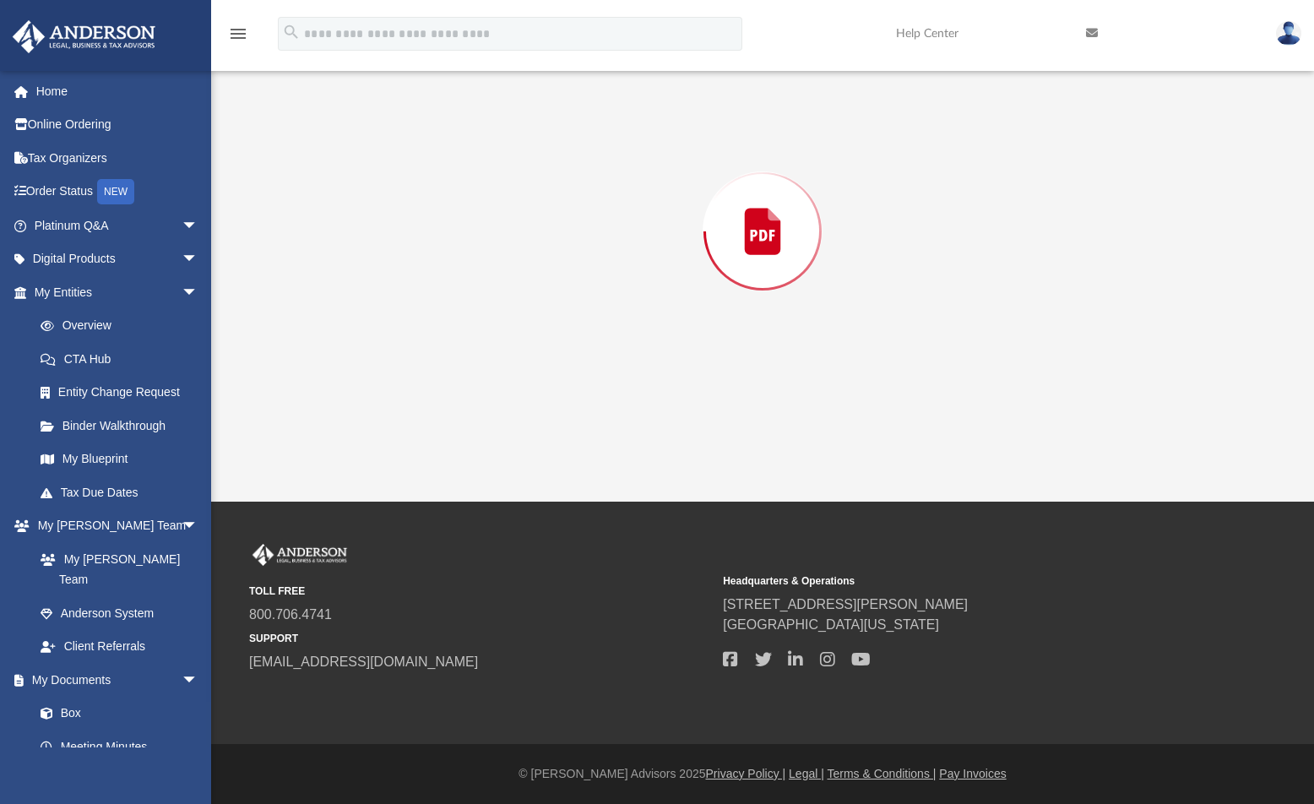
scroll to position [134, 0]
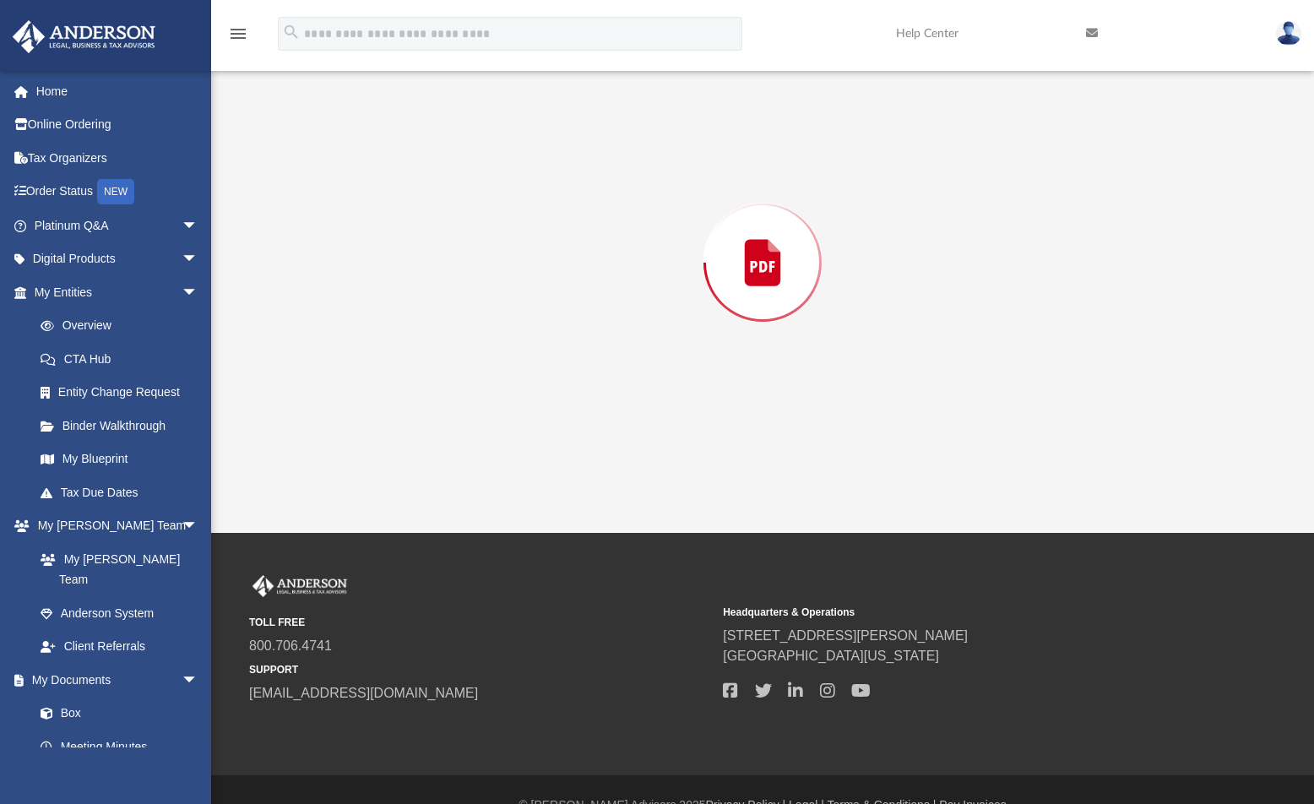
click at [373, 182] on div "Preview" at bounding box center [762, 263] width 992 height 436
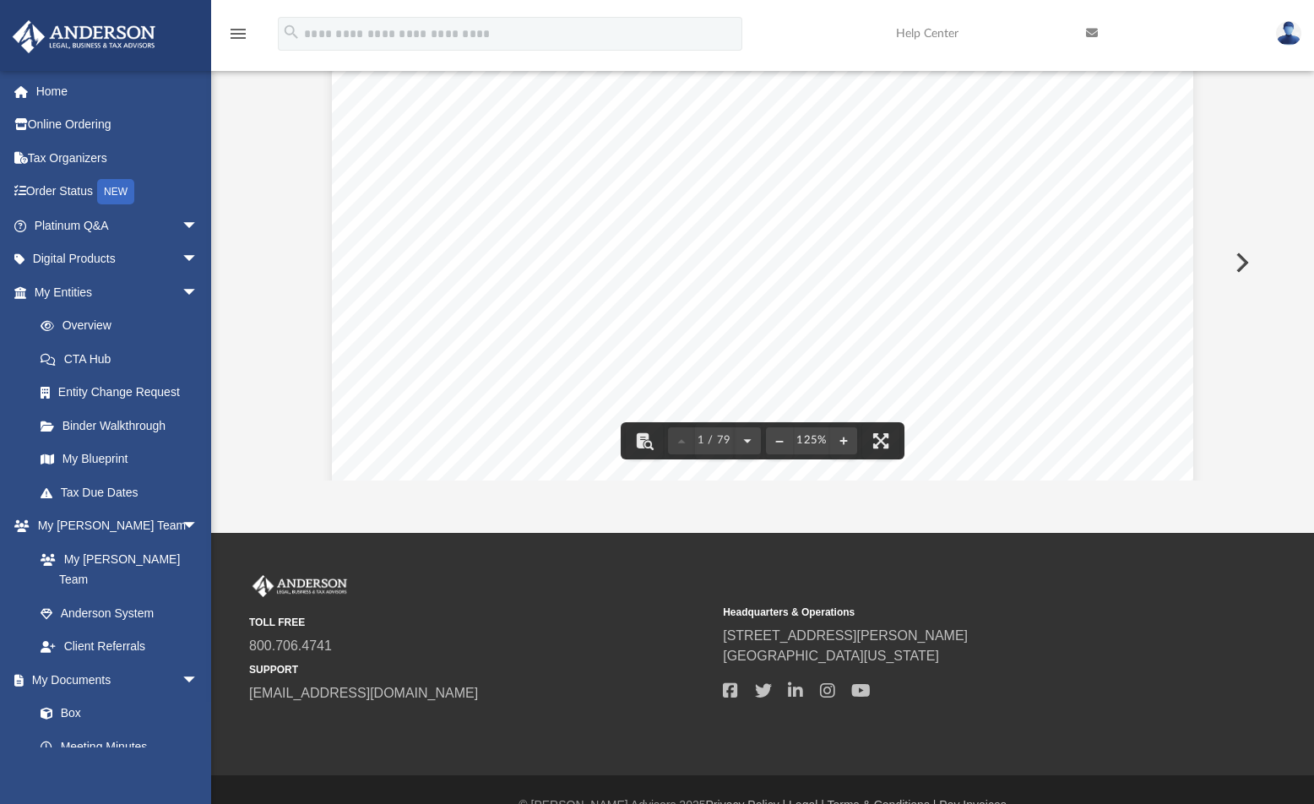
scroll to position [0, 0]
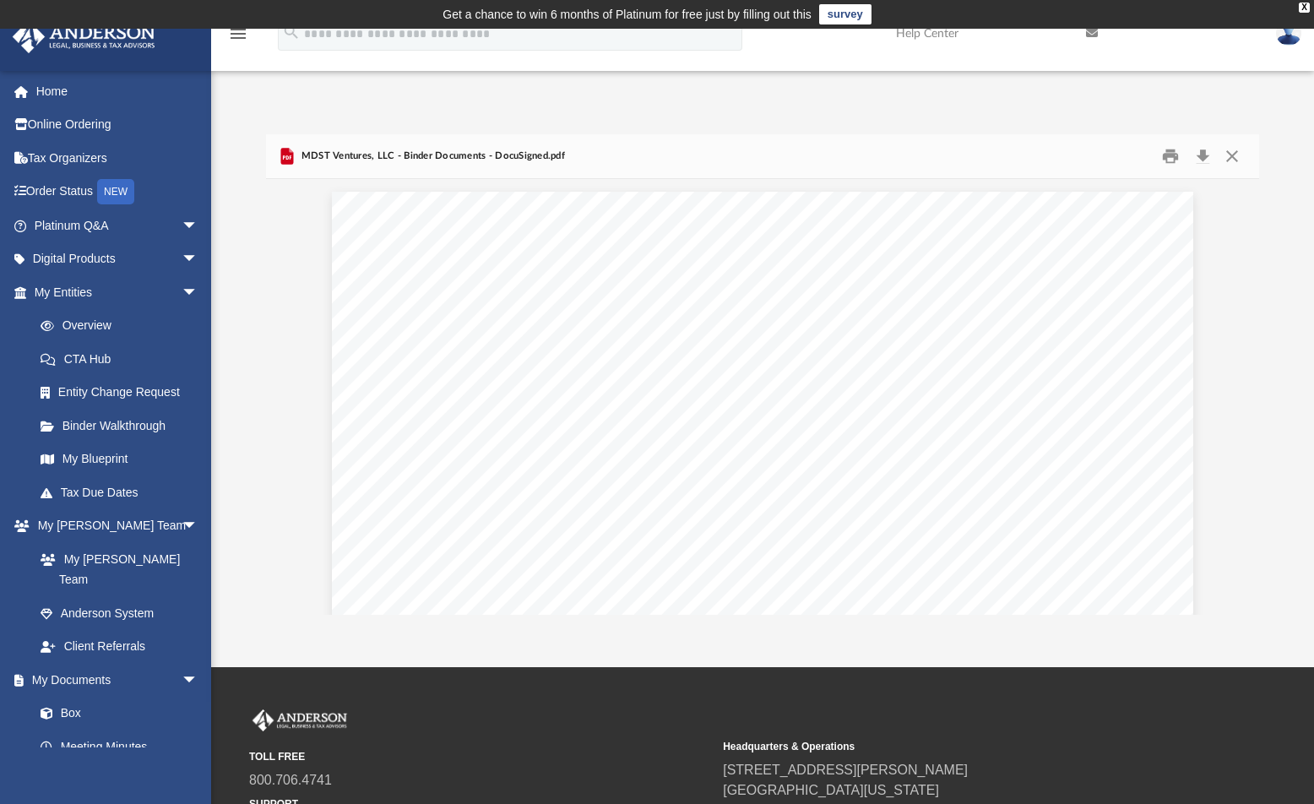
click at [334, 157] on span "MDST Ventures, LLC - Binder Documents - DocuSigned.pdf" at bounding box center [431, 156] width 268 height 15
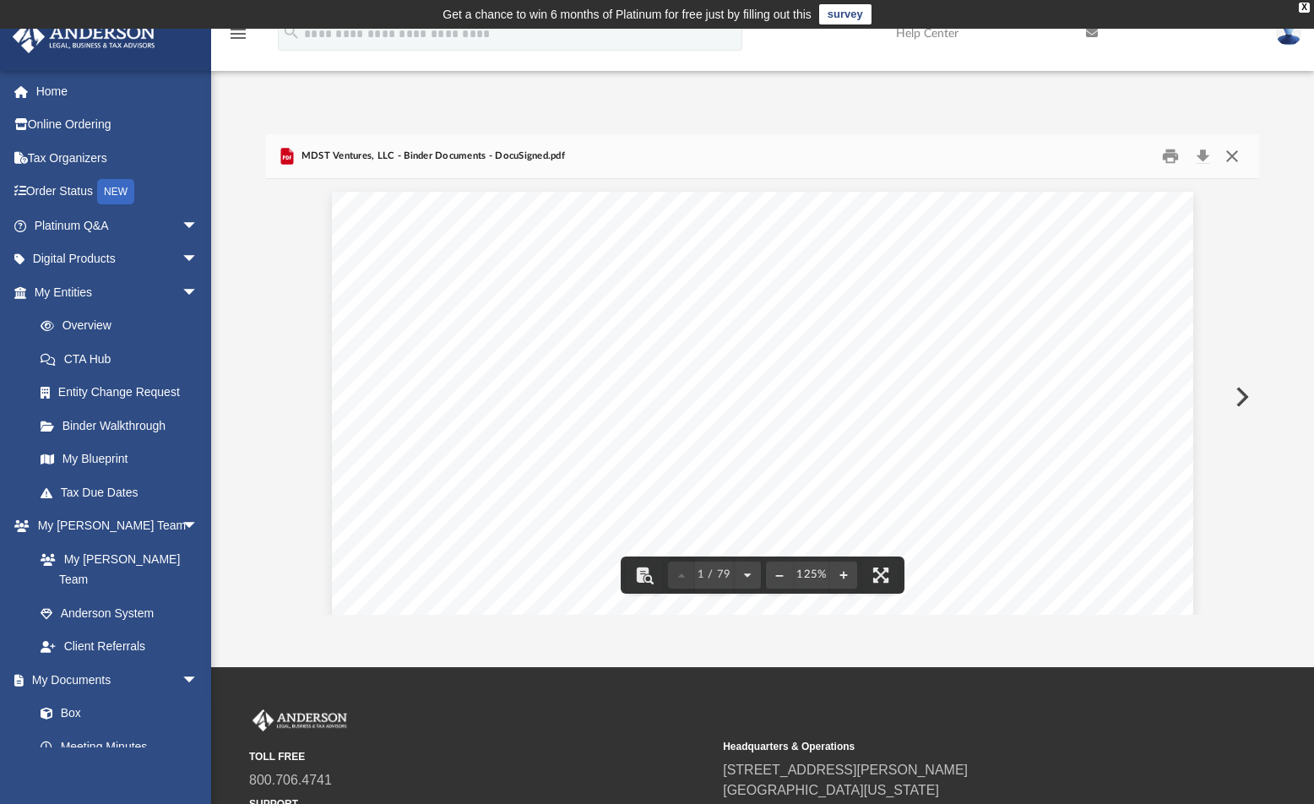
click at [1232, 155] on button "Close" at bounding box center [1232, 157] width 30 height 26
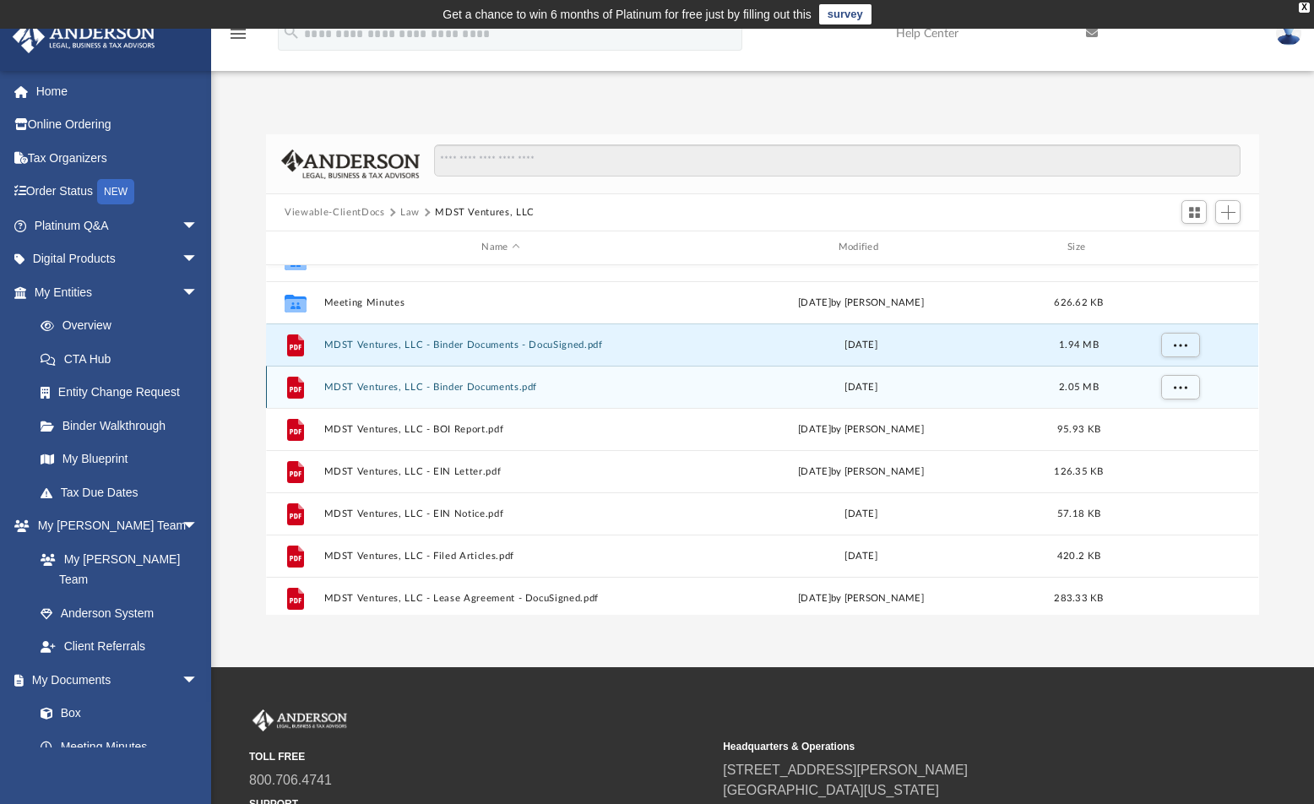
click at [385, 379] on div "File MDST Ventures, LLC - Binder Documents.pdf [DATE] 2.05 MB" at bounding box center [762, 387] width 992 height 42
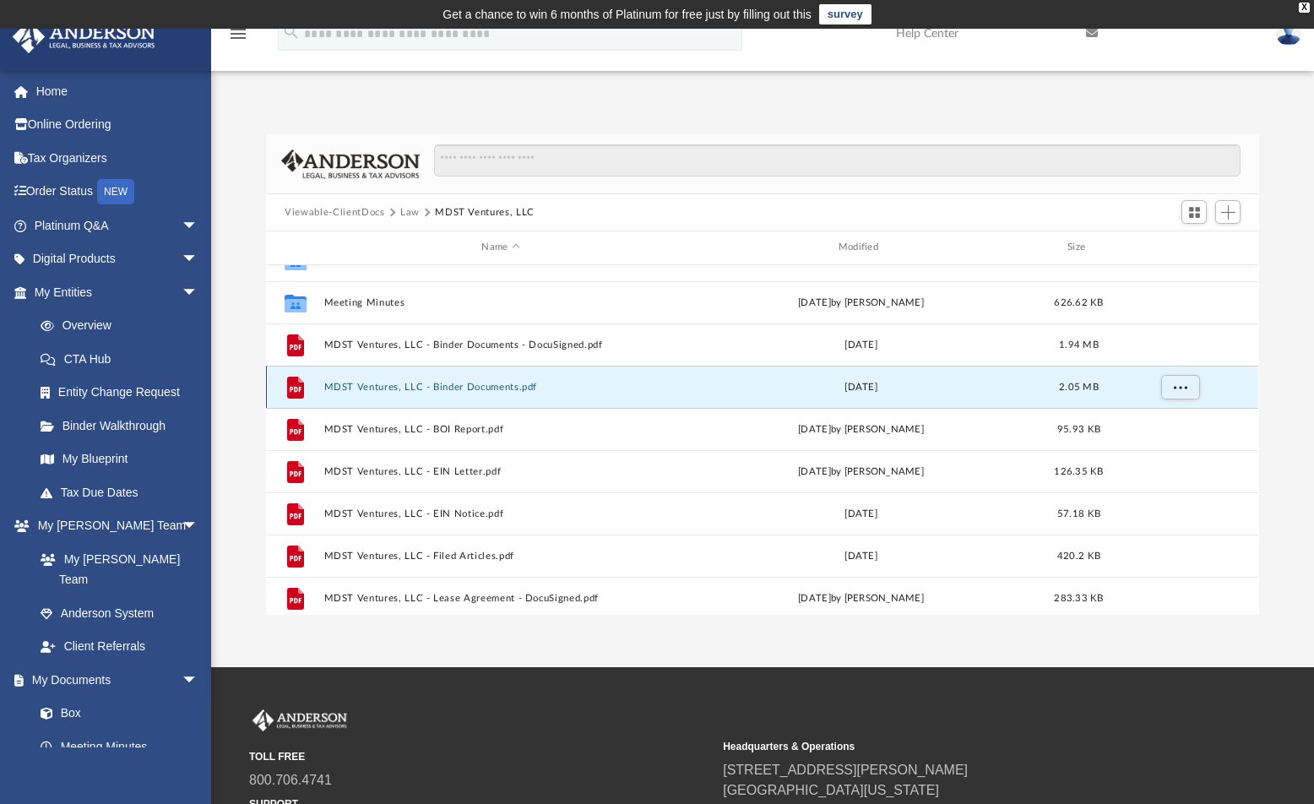
click at [363, 382] on button "MDST Ventures, LLC - Binder Documents.pdf" at bounding box center [500, 387] width 353 height 11
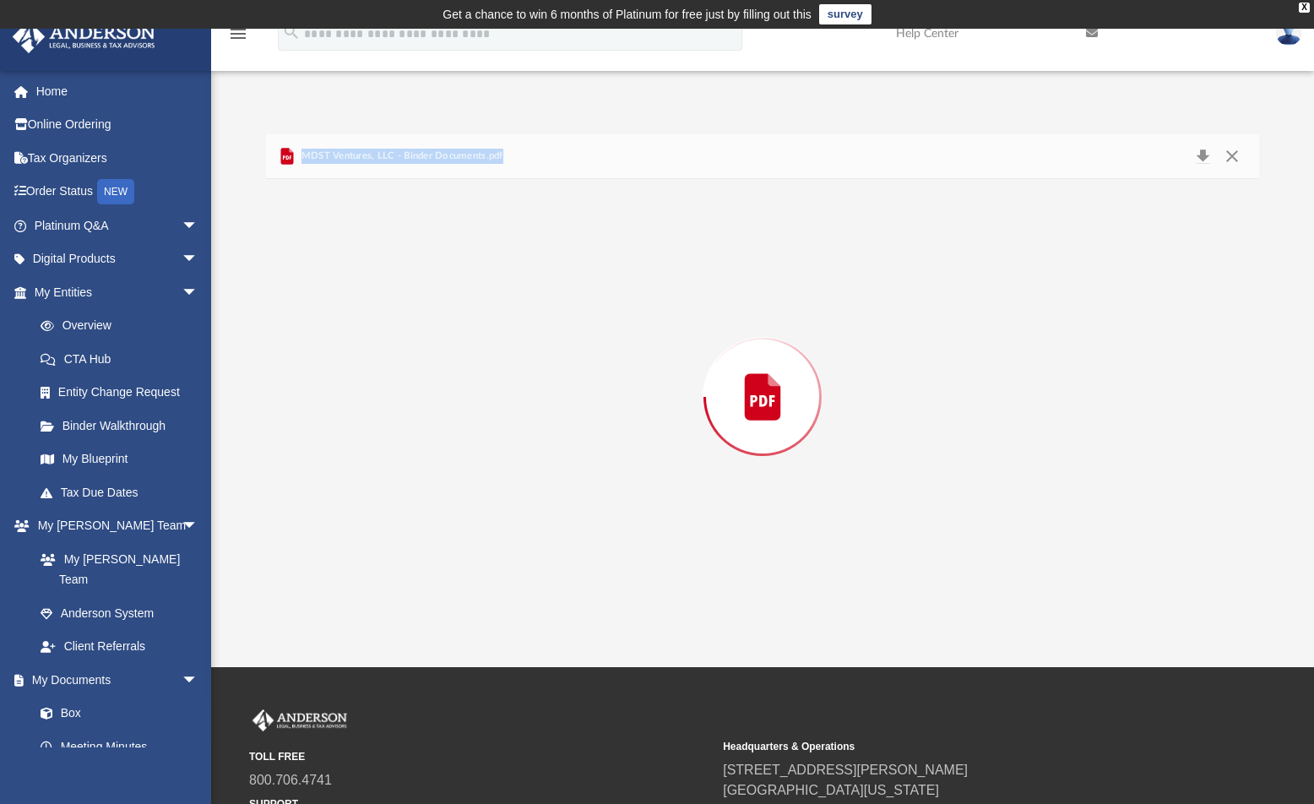
click at [363, 381] on div "Preview" at bounding box center [762, 397] width 992 height 436
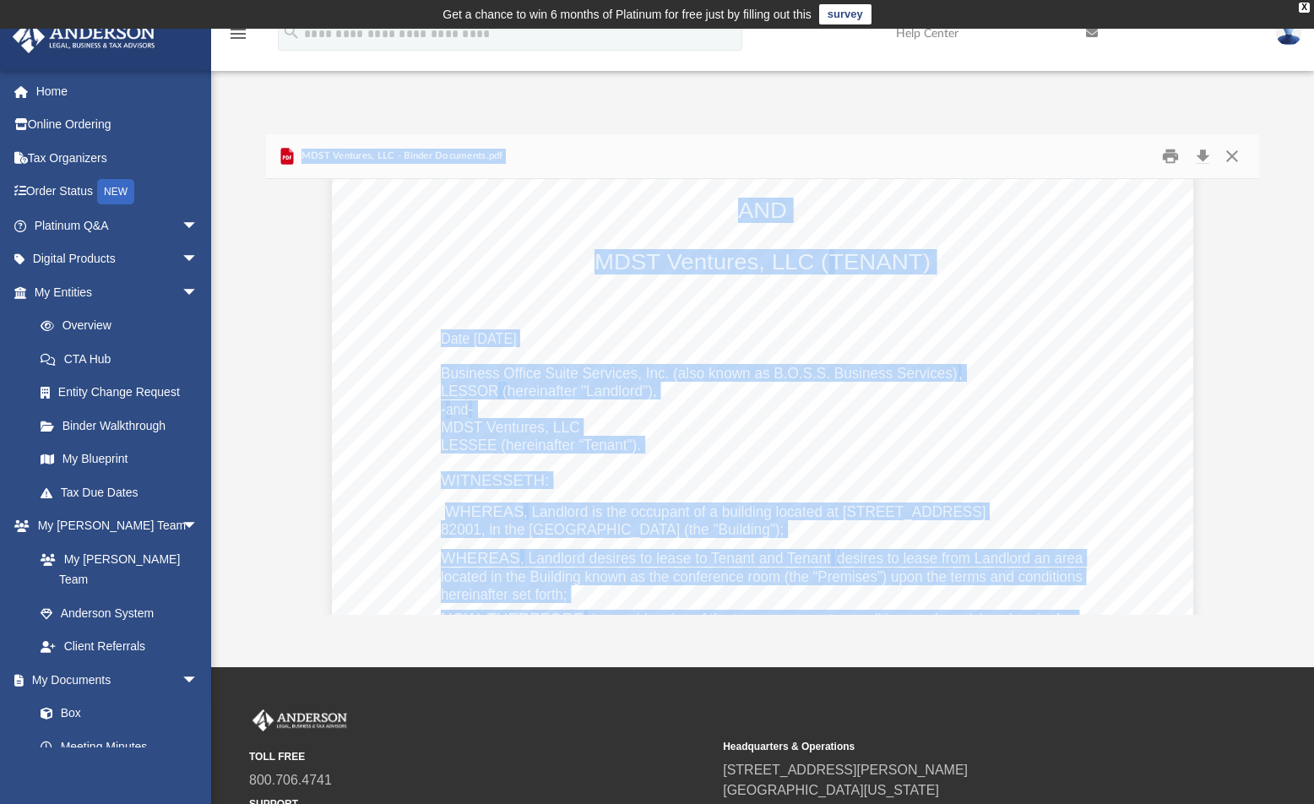
scroll to position [3327, 0]
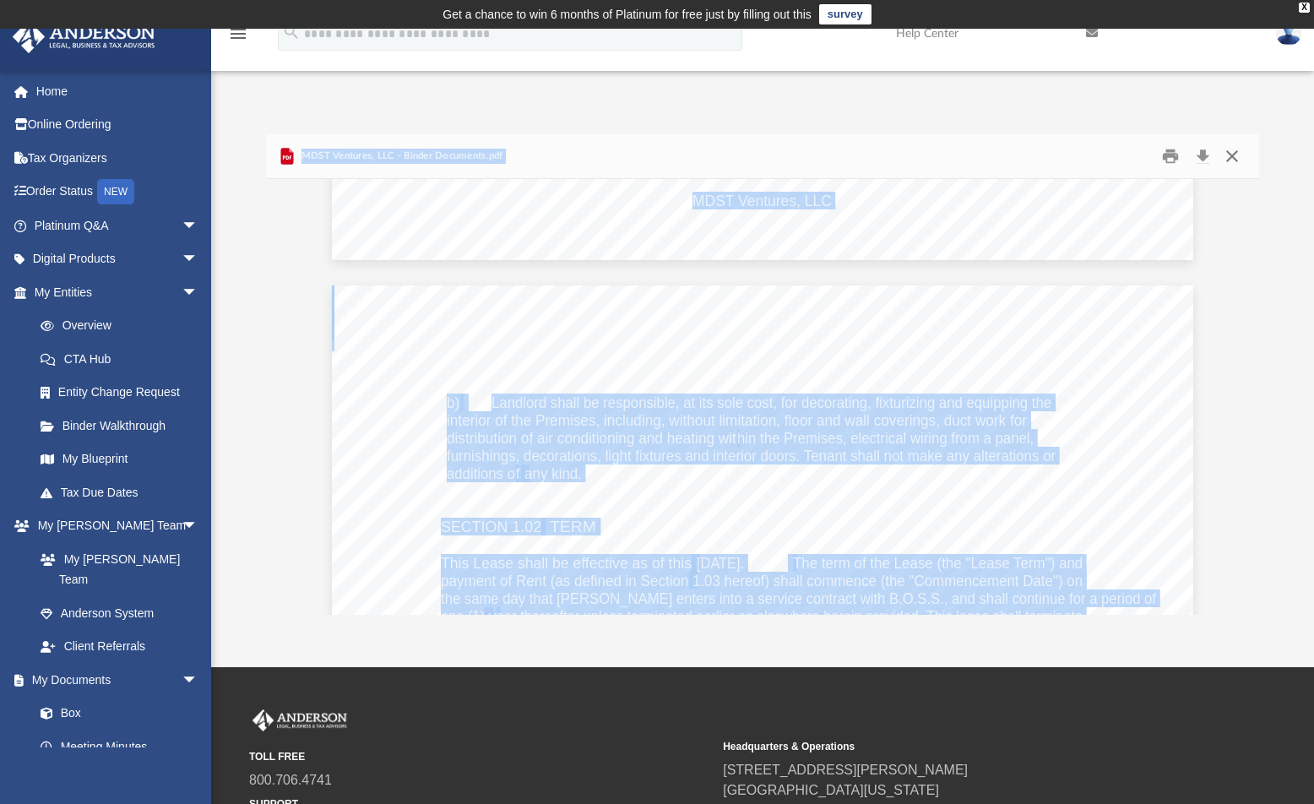
click at [1233, 158] on button "Close" at bounding box center [1232, 157] width 30 height 26
click at [1233, 158] on input "Search files and folders" at bounding box center [837, 160] width 807 height 32
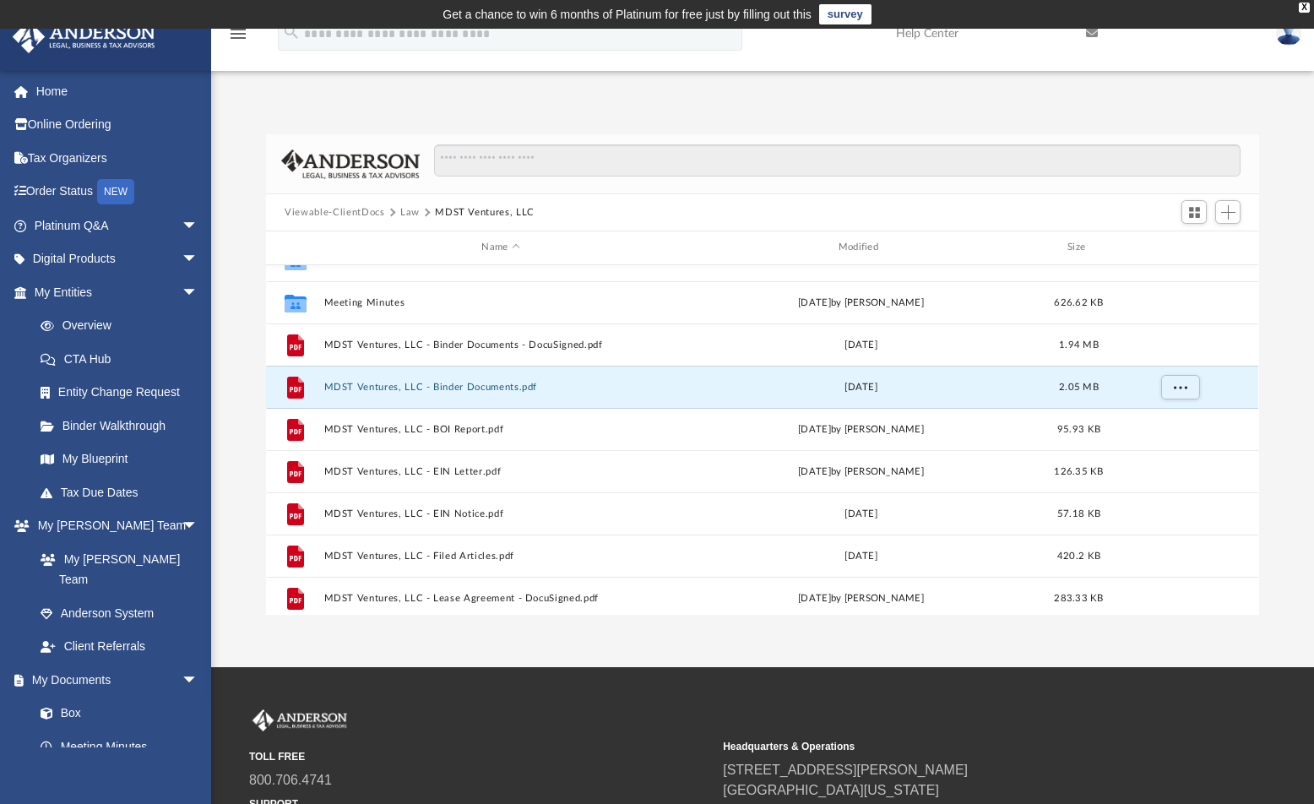
click at [329, 215] on button "Viewable-ClientDocs" at bounding box center [335, 212] width 100 height 15
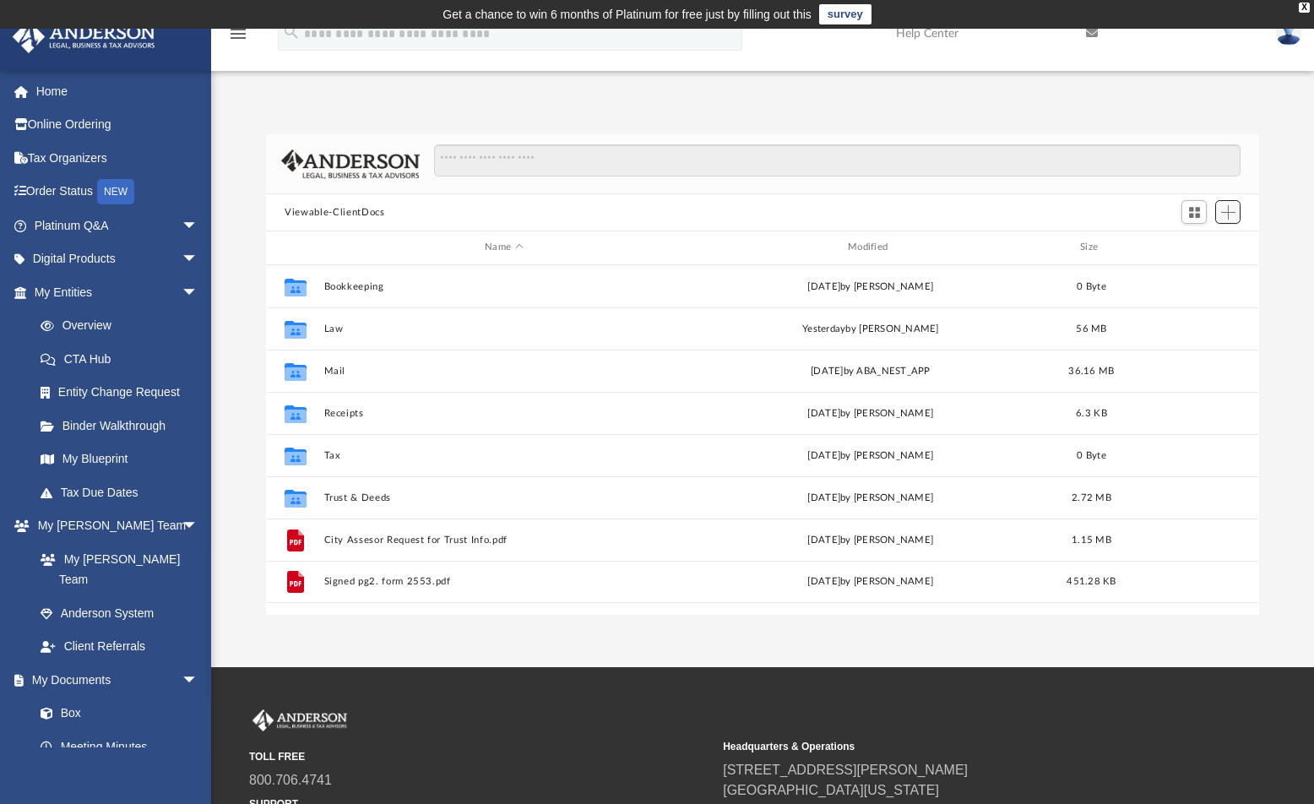
click at [1236, 210] on button "Add" at bounding box center [1227, 212] width 25 height 24
click at [1201, 246] on li "Upload" at bounding box center [1204, 245] width 54 height 18
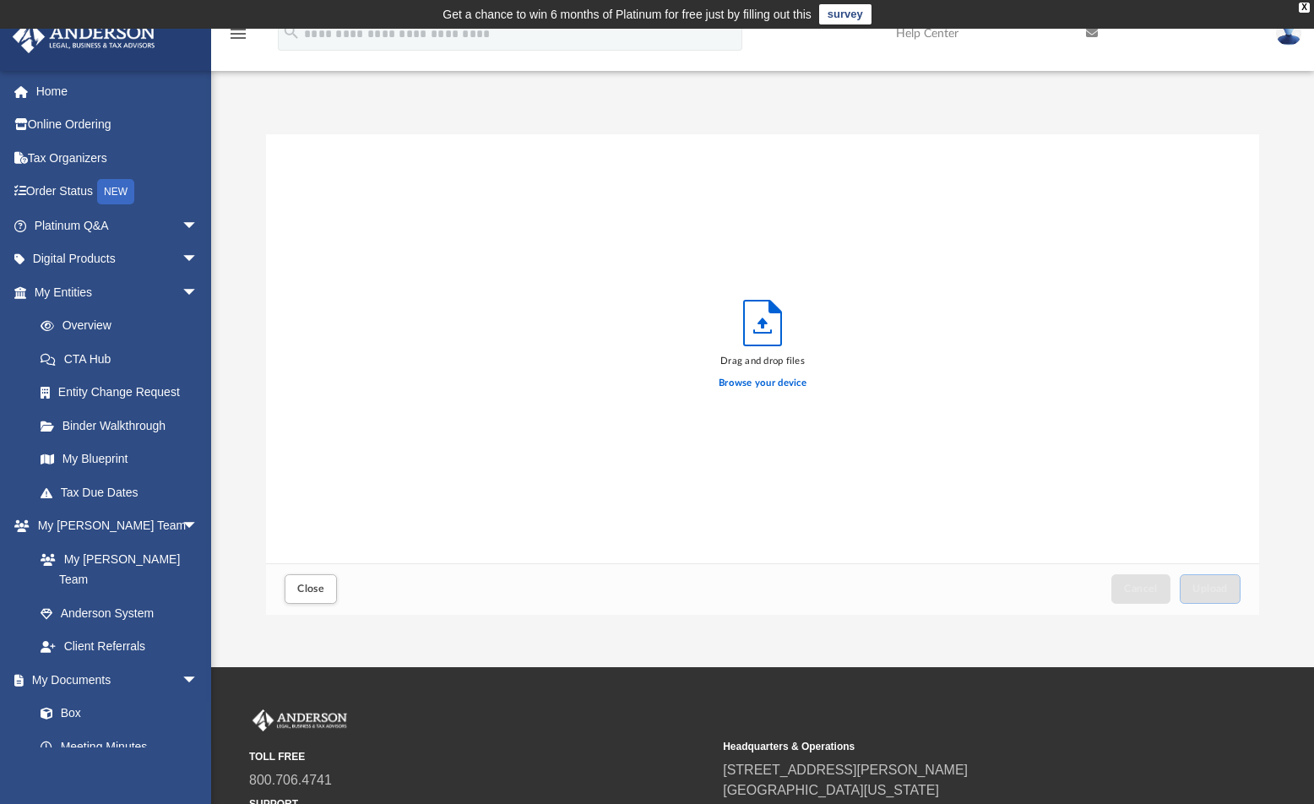
scroll to position [416, 980]
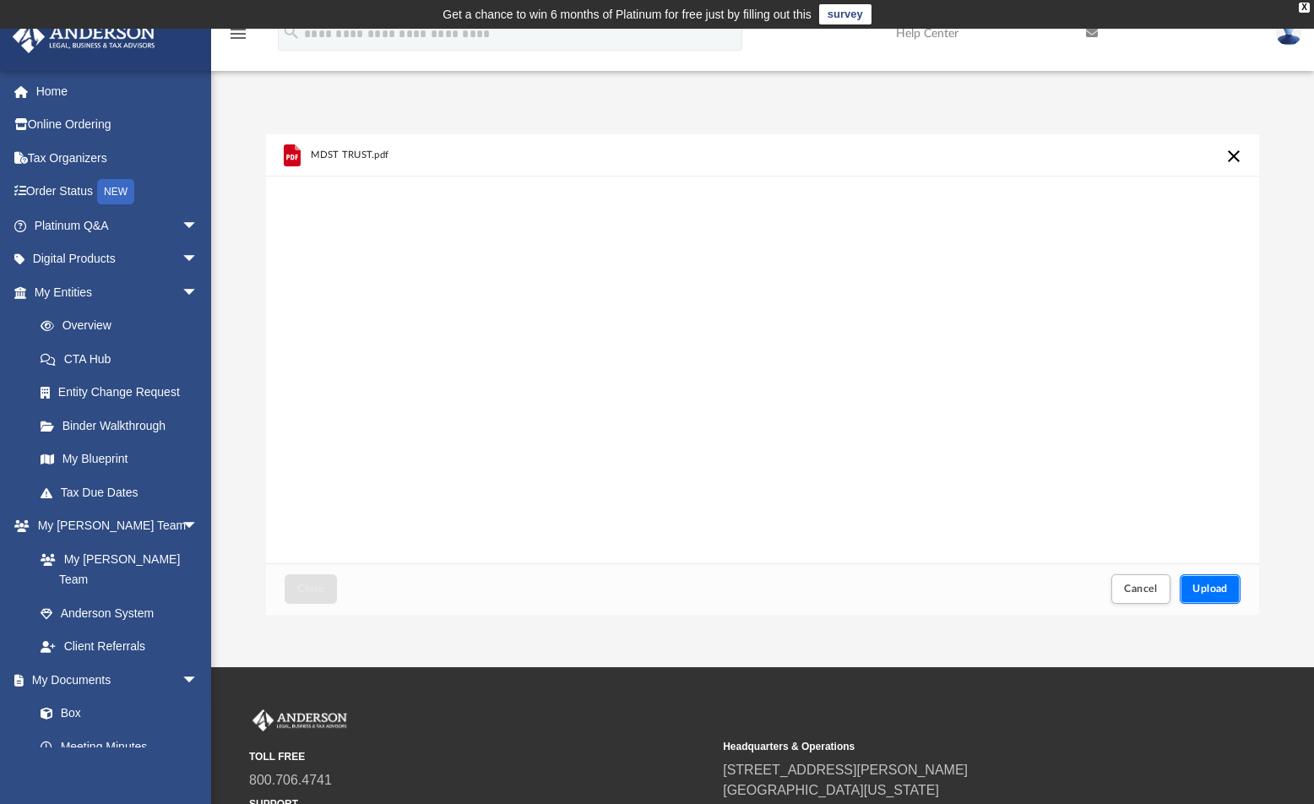
click at [1214, 597] on button "Upload" at bounding box center [1210, 589] width 61 height 30
click at [330, 577] on button "Close" at bounding box center [311, 589] width 52 height 30
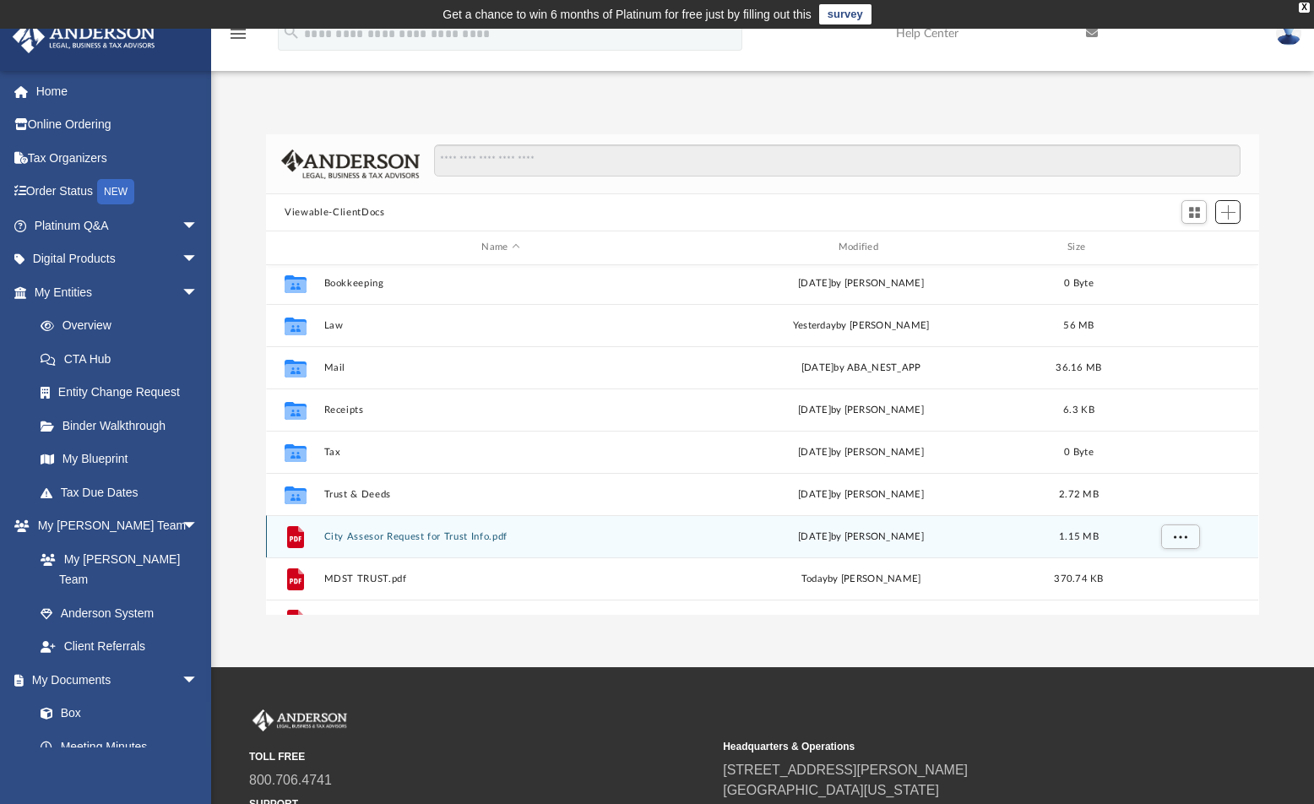
scroll to position [0, 0]
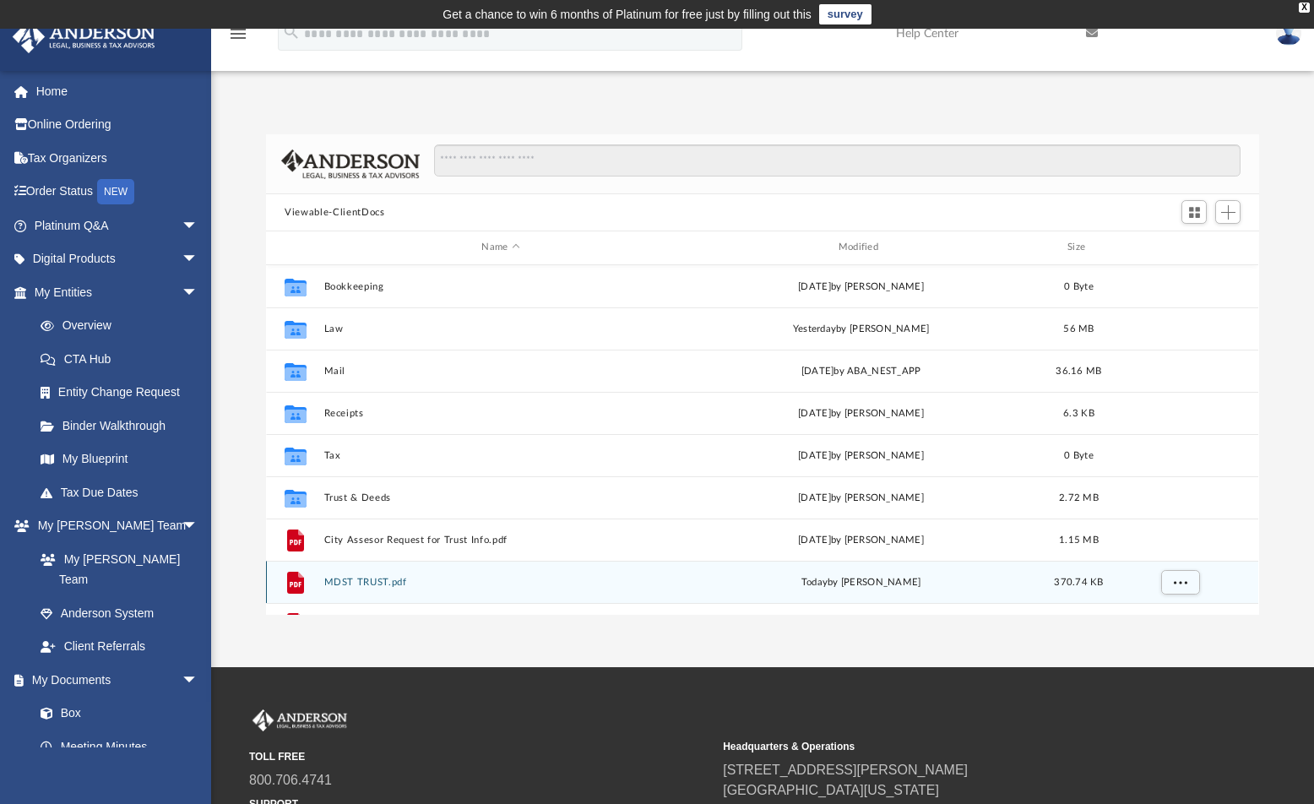
click at [353, 582] on button "MDST TRUST.pdf" at bounding box center [500, 582] width 353 height 11
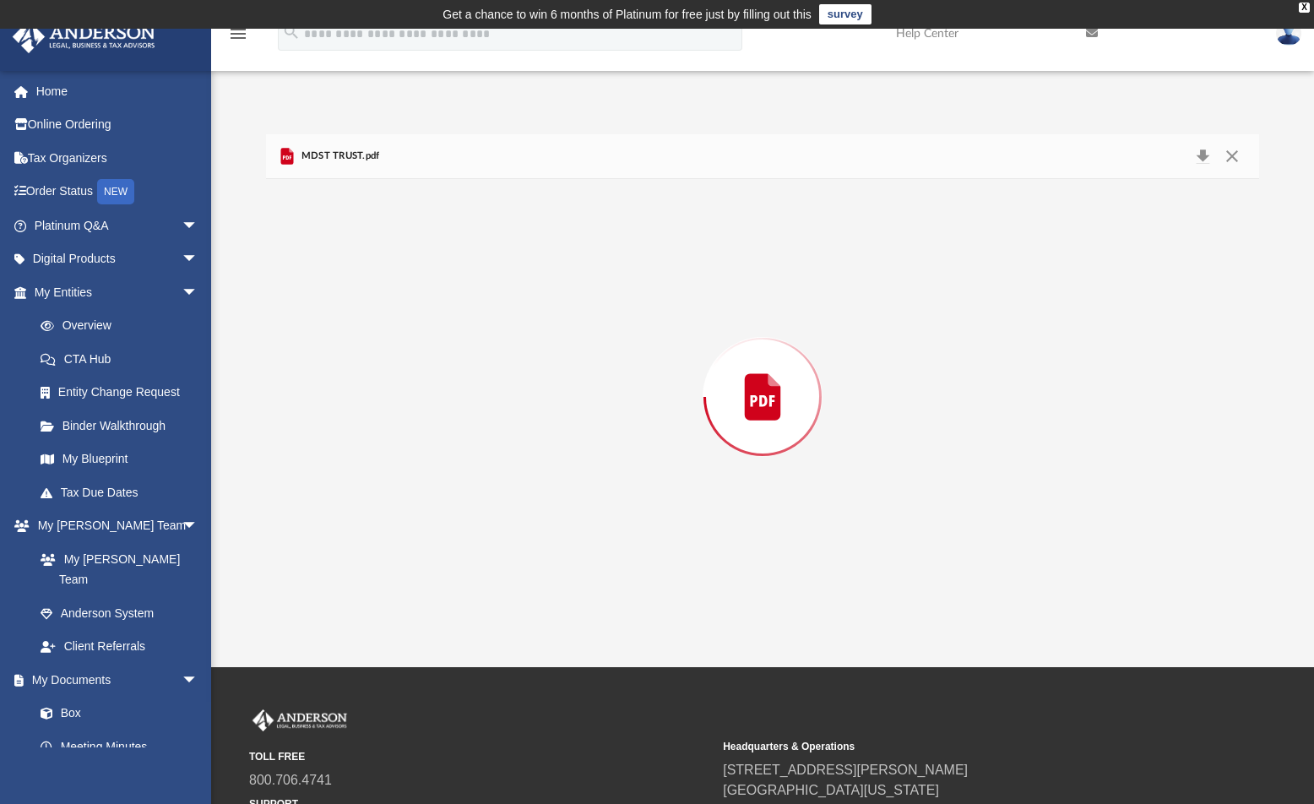
click at [353, 582] on div "Preview" at bounding box center [762, 397] width 992 height 436
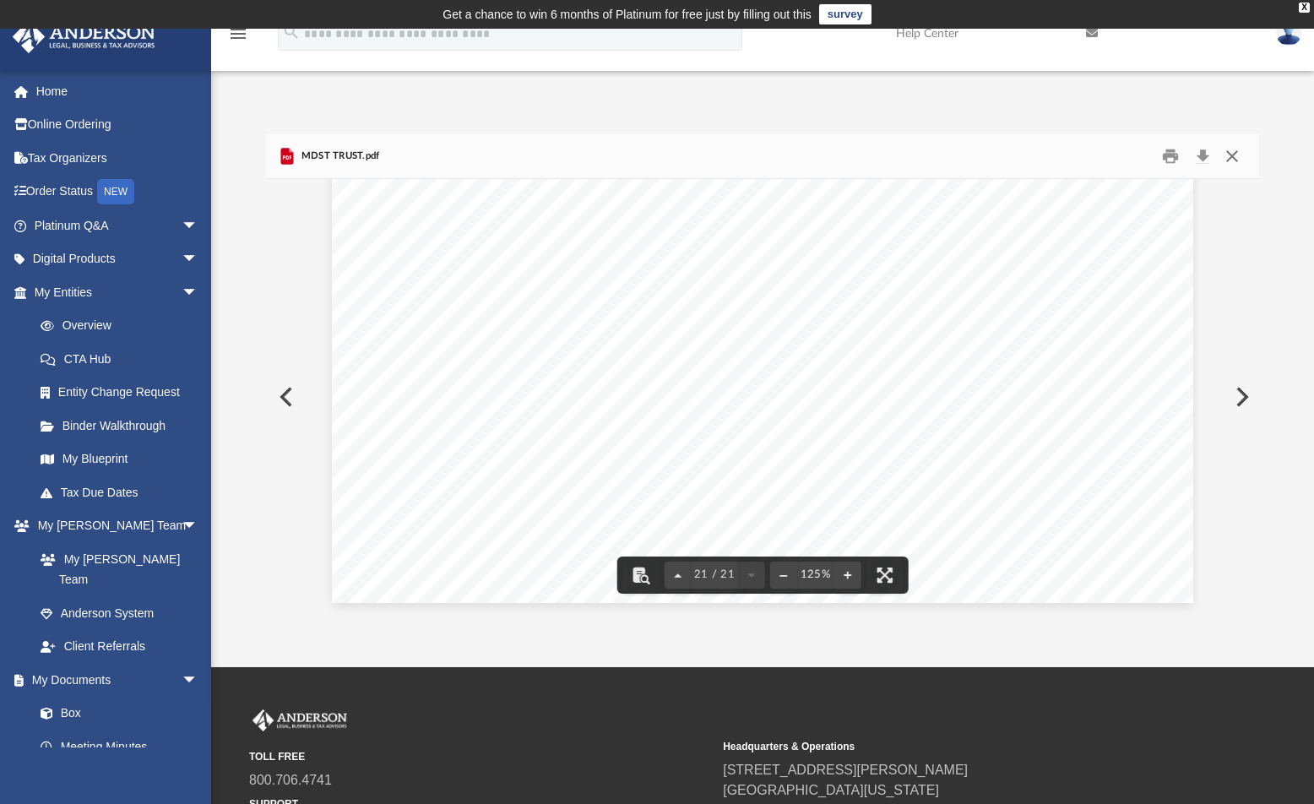
click at [1228, 159] on button "Close" at bounding box center [1232, 157] width 30 height 26
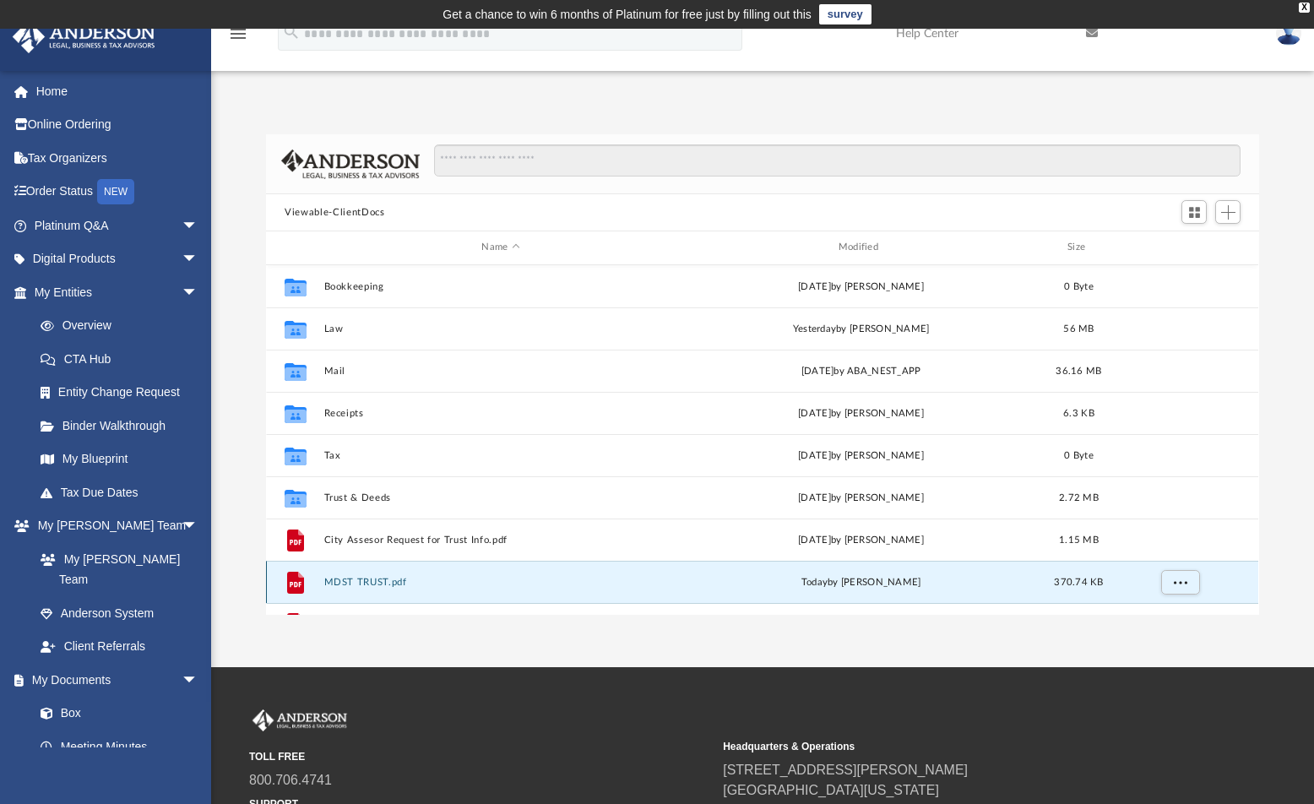
click at [397, 582] on button "MDST TRUST.pdf" at bounding box center [500, 582] width 353 height 11
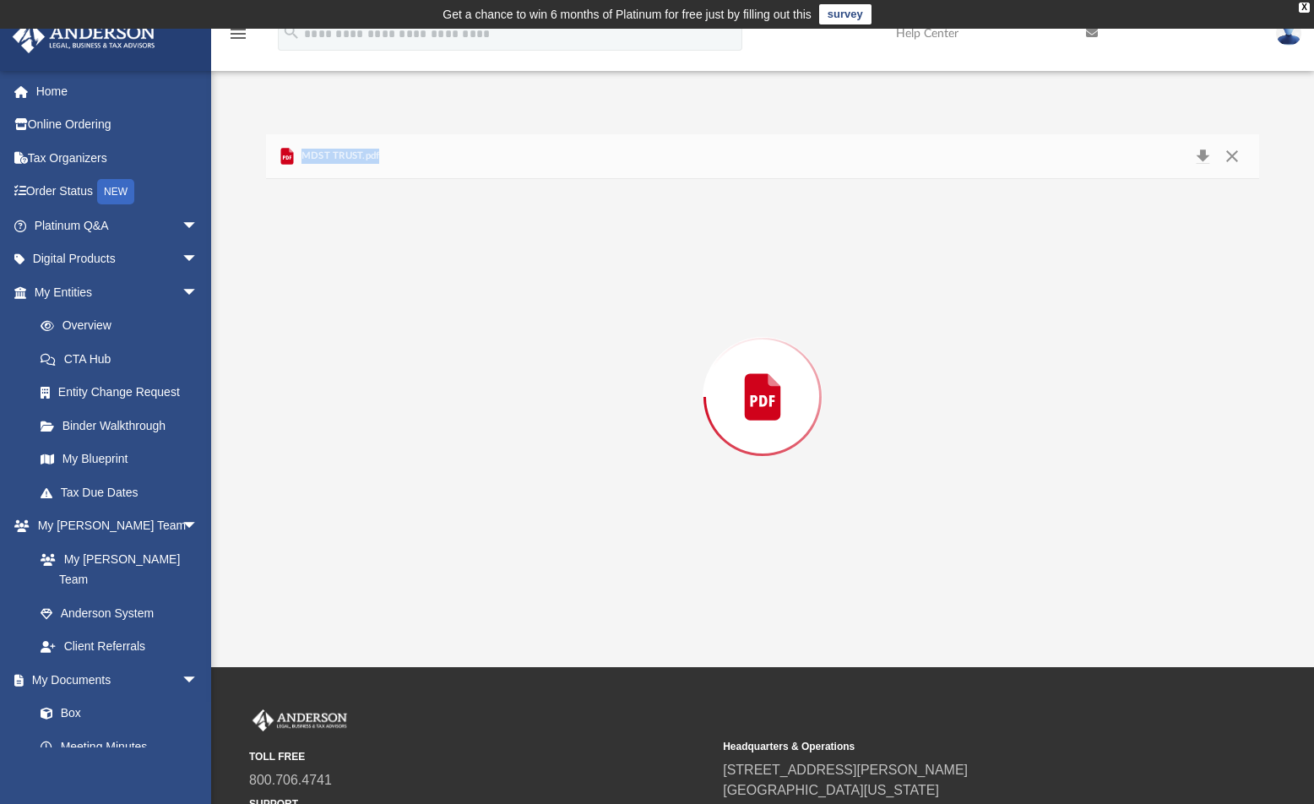
click at [397, 582] on div "Preview" at bounding box center [762, 397] width 992 height 436
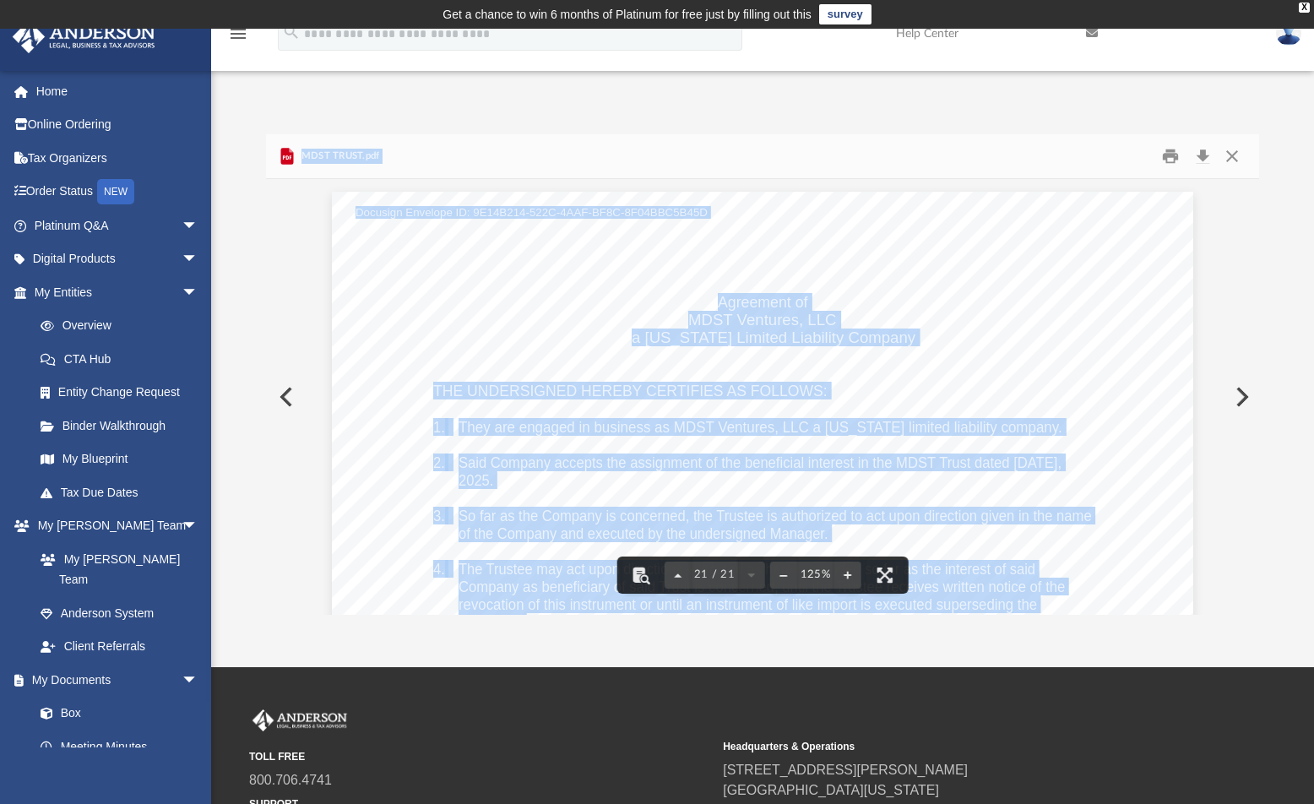
click at [559, 388] on span "THE UNDERSIGNED HEREBY CERTIFIES AS FOLLOWS:" at bounding box center [630, 390] width 394 height 15
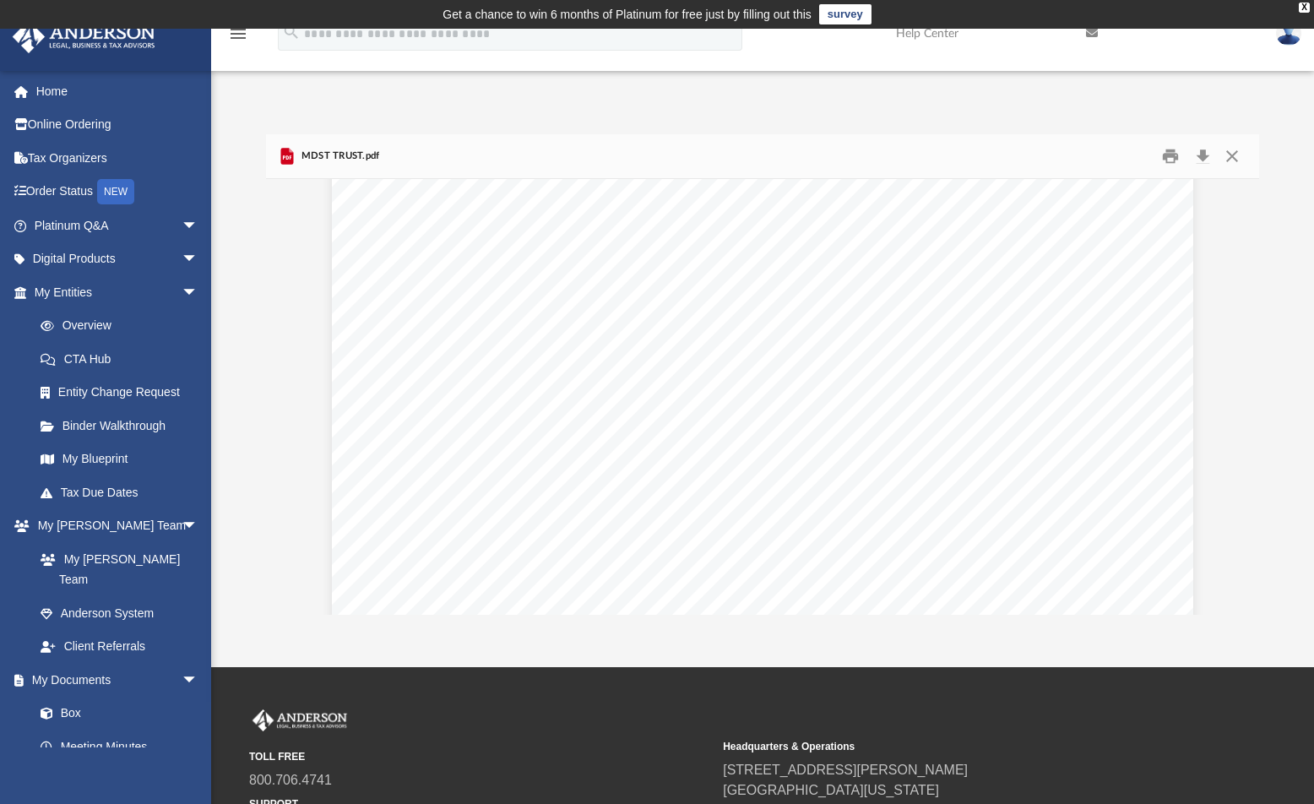
scroll to position [0, 0]
